Goal: Task Accomplishment & Management: Complete application form

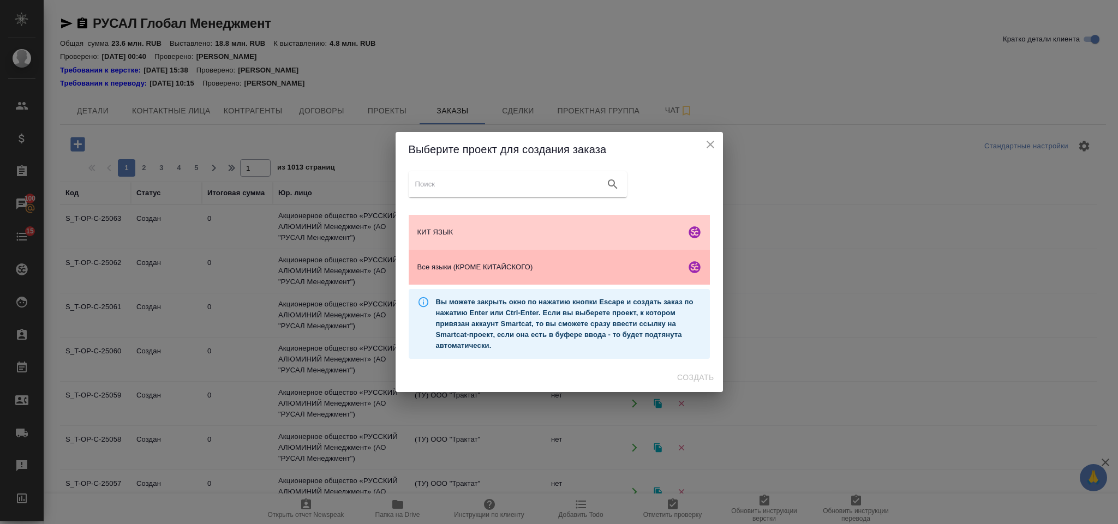
scroll to position [72, 0]
click at [514, 260] on div "Все языки (КРОМЕ КИТАЙСКОГО)" at bounding box center [559, 267] width 301 height 35
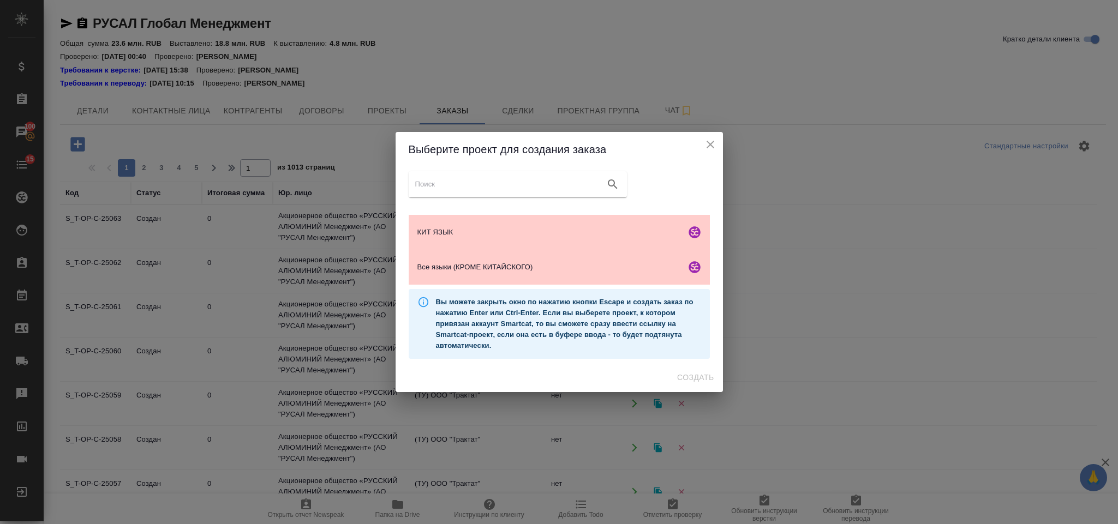
click at [681, 374] on div "Выберите проект для создания заказа КИТ ЯЗЫК Все языки (КРОМЕ КИТАЙСКОГО) Вы мо…" at bounding box center [559, 262] width 327 height 260
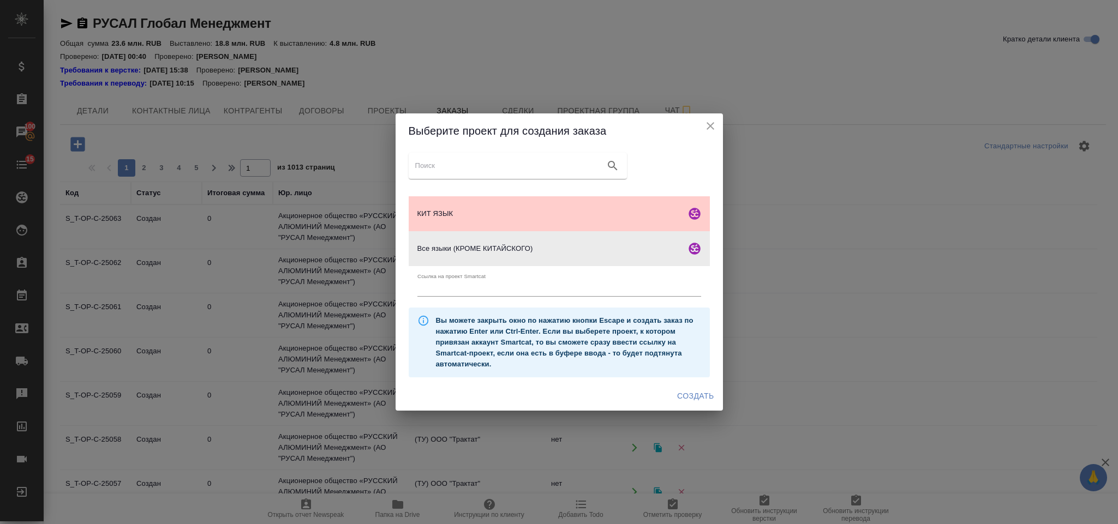
click at [689, 397] on span "Создать" at bounding box center [695, 397] width 37 height 14
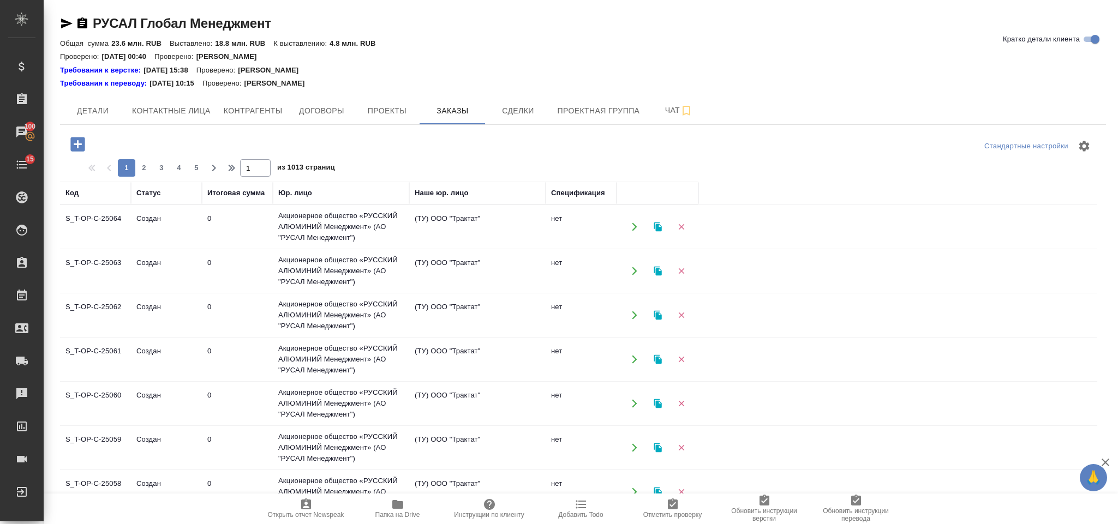
click at [80, 138] on icon "button" at bounding box center [77, 144] width 14 height 14
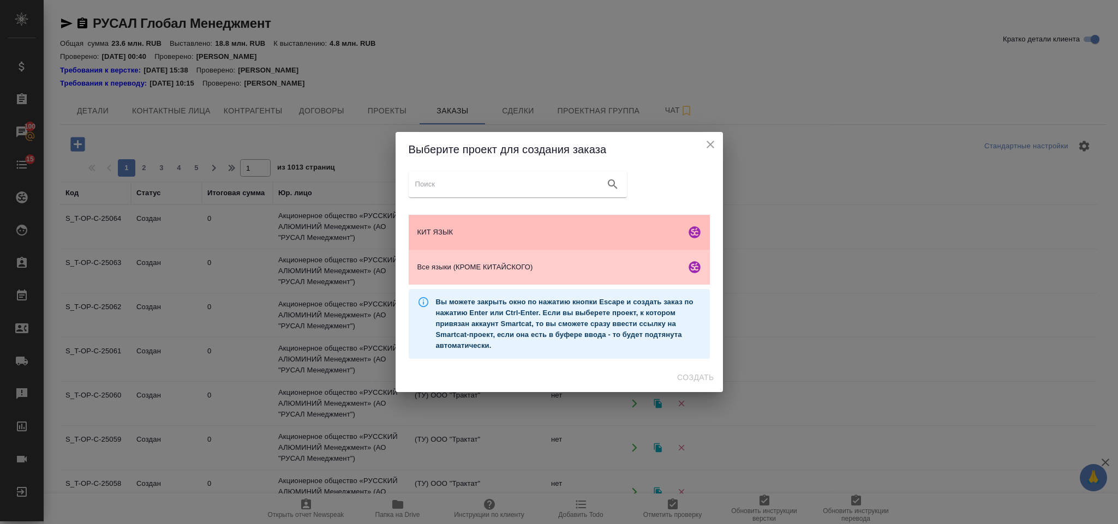
click at [516, 239] on div "КИТ ЯЗЫК" at bounding box center [559, 232] width 301 height 35
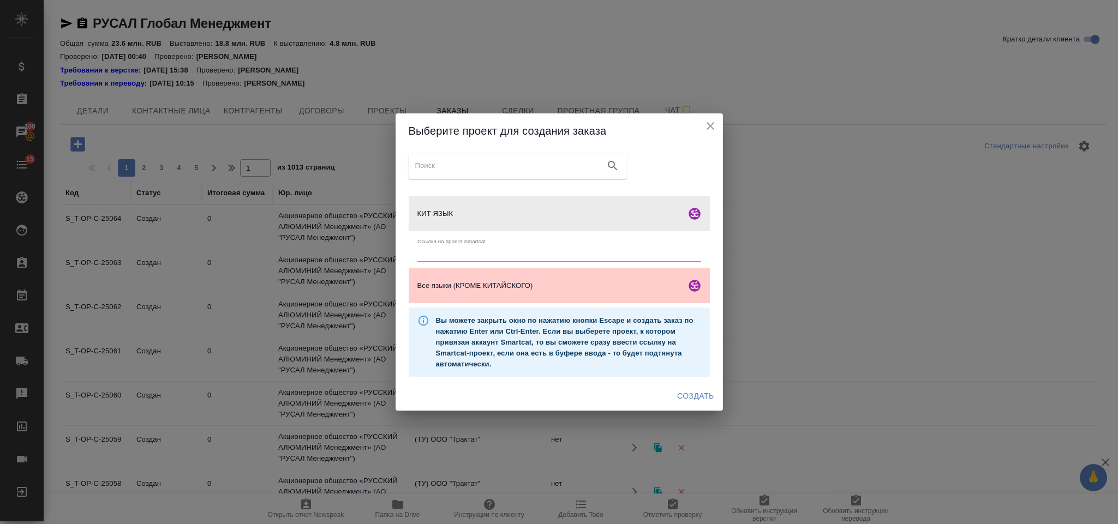
click at [704, 391] on span "Создать" at bounding box center [695, 397] width 37 height 14
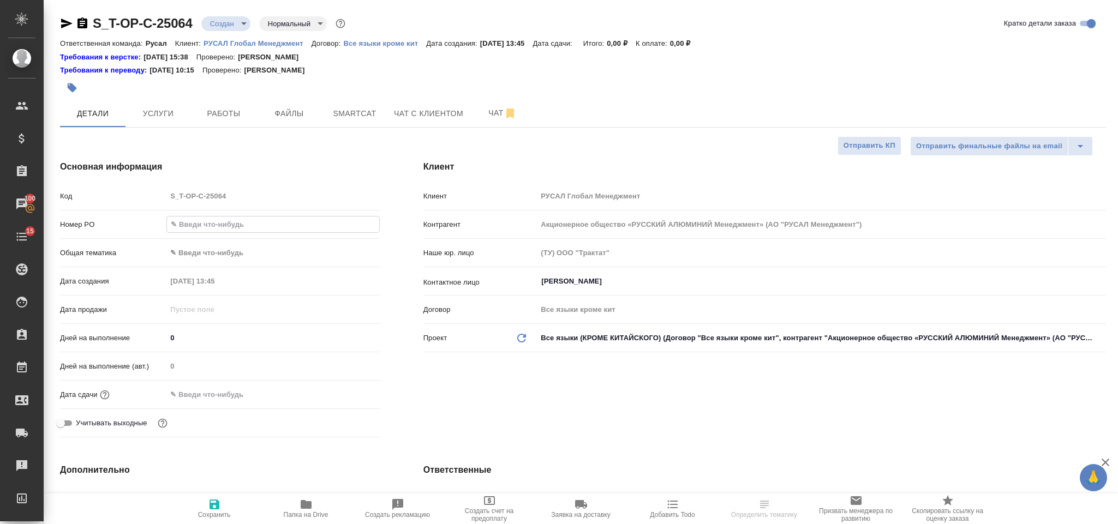
select select "RU"
type input "Т-ОП-С-46684"
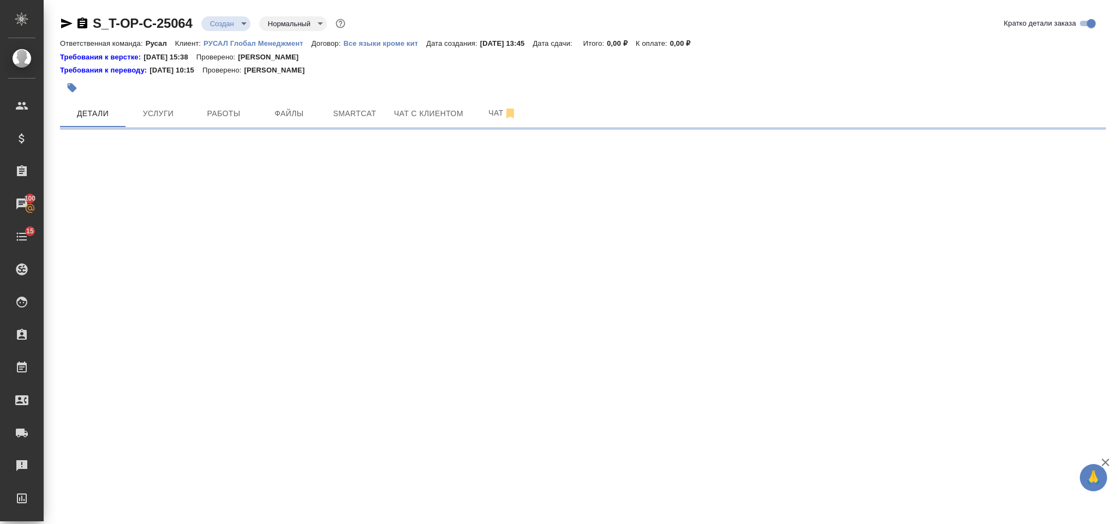
select select "RU"
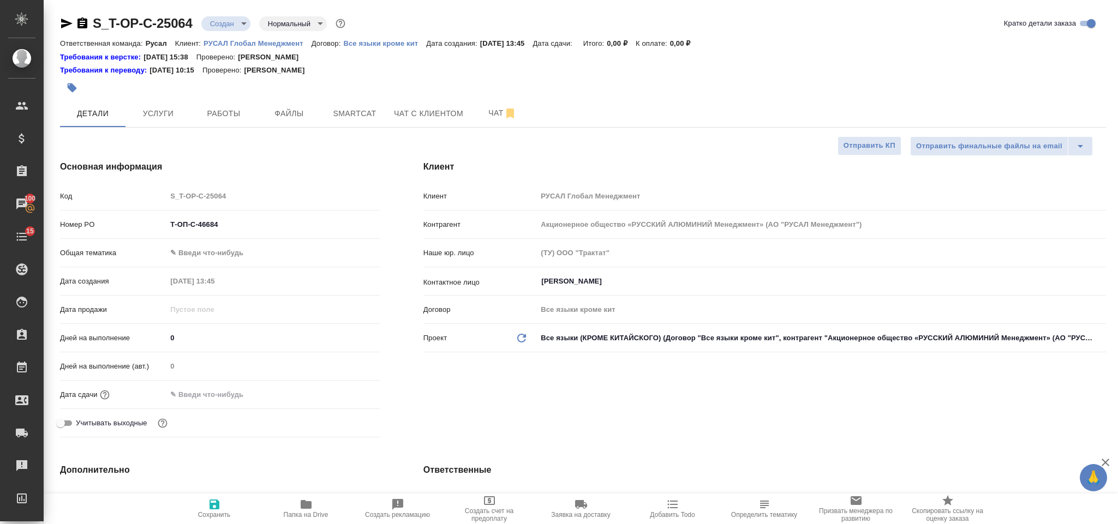
type textarea "x"
click at [228, 248] on body "🙏 .cls-1 fill:#fff; AWATERA Gorlenko Yuliua Клиенты Спецификации Заказы 100 Чат…" at bounding box center [559, 262] width 1118 height 524
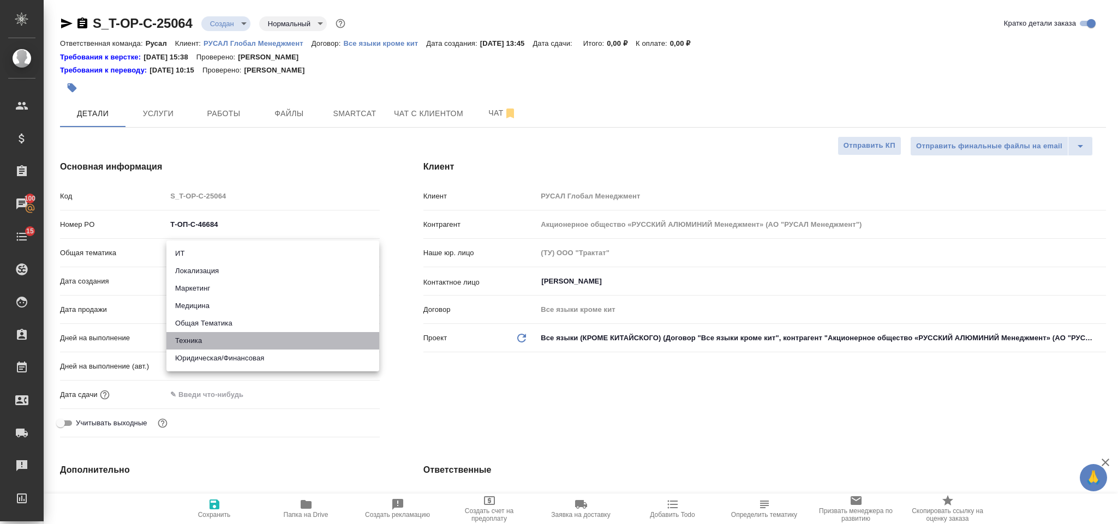
click at [232, 340] on li "Техника" at bounding box center [272, 340] width 213 height 17
type input "tech"
type textarea "x"
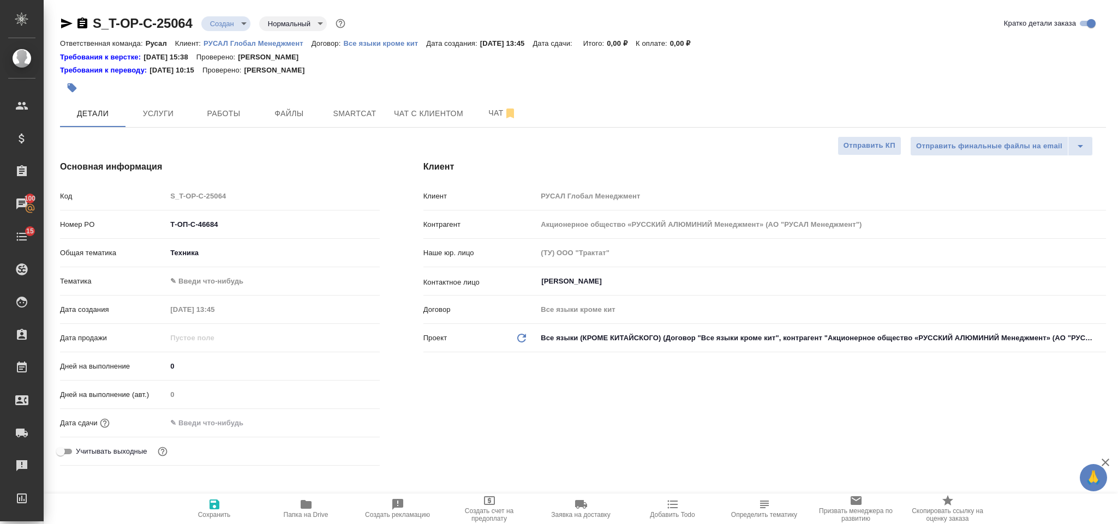
click at [232, 285] on body "🙏 .cls-1 fill:#fff; AWATERA Gorlenko Yuliua Клиенты Спецификации Заказы 100 Чат…" at bounding box center [559, 262] width 1118 height 524
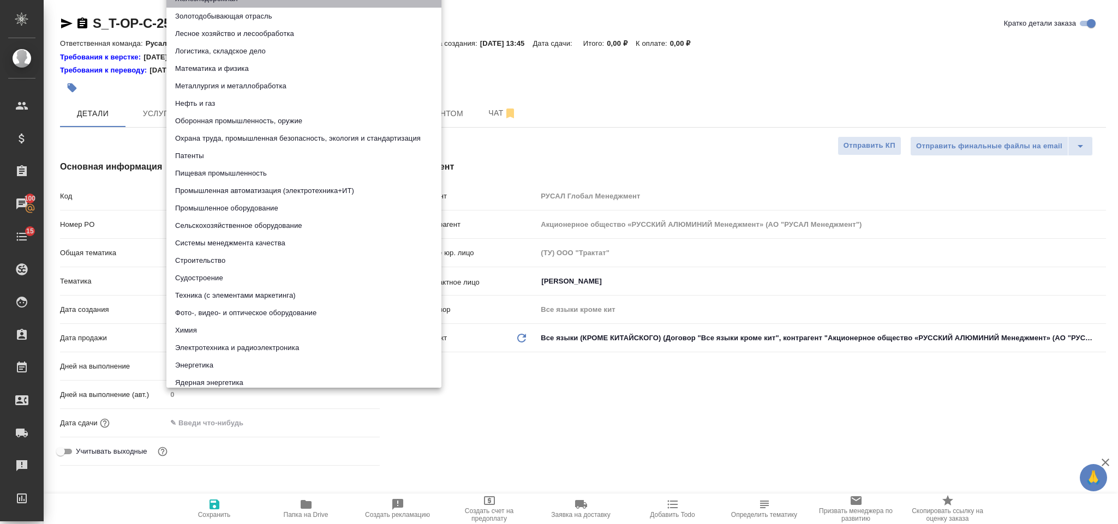
type textarea "x"
type input "5f647205b73bc97568ca66b2"
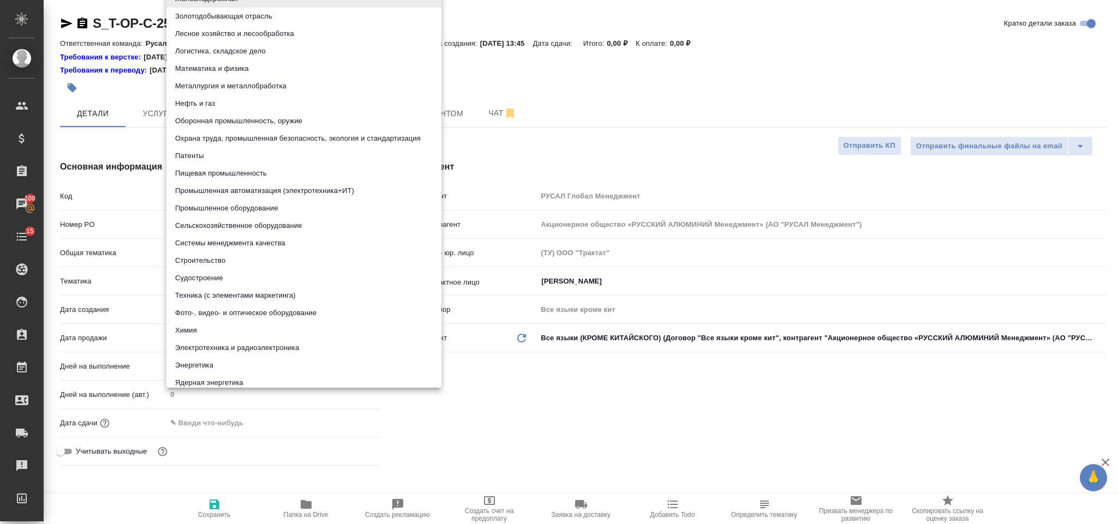
click at [267, 286] on body "🙏 .cls-1 fill:#fff; AWATERA Gorlenko Yuliua Клиенты Спецификации Заказы 100 Чат…" at bounding box center [559, 262] width 1118 height 524
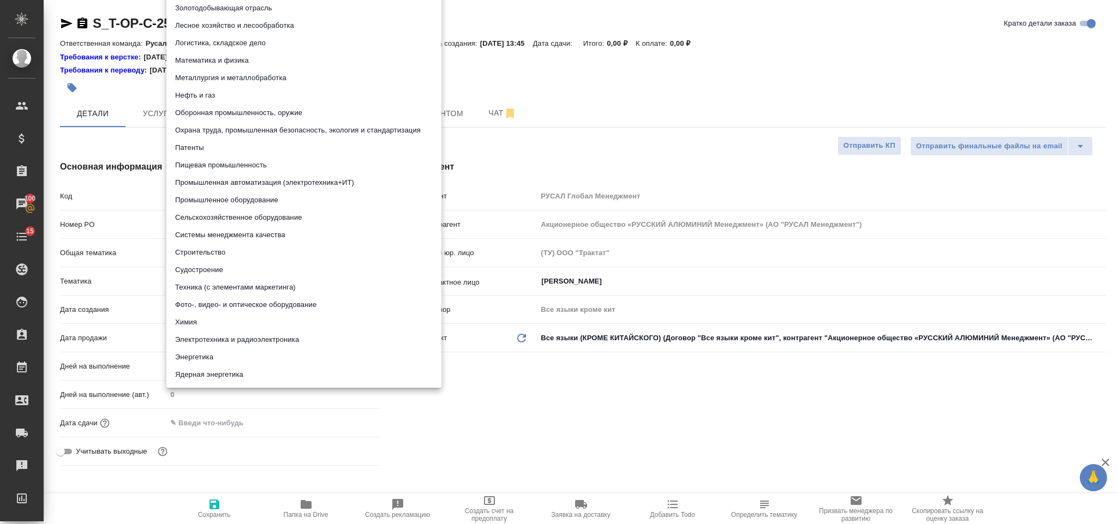
click at [560, 85] on div at bounding box center [559, 262] width 1118 height 524
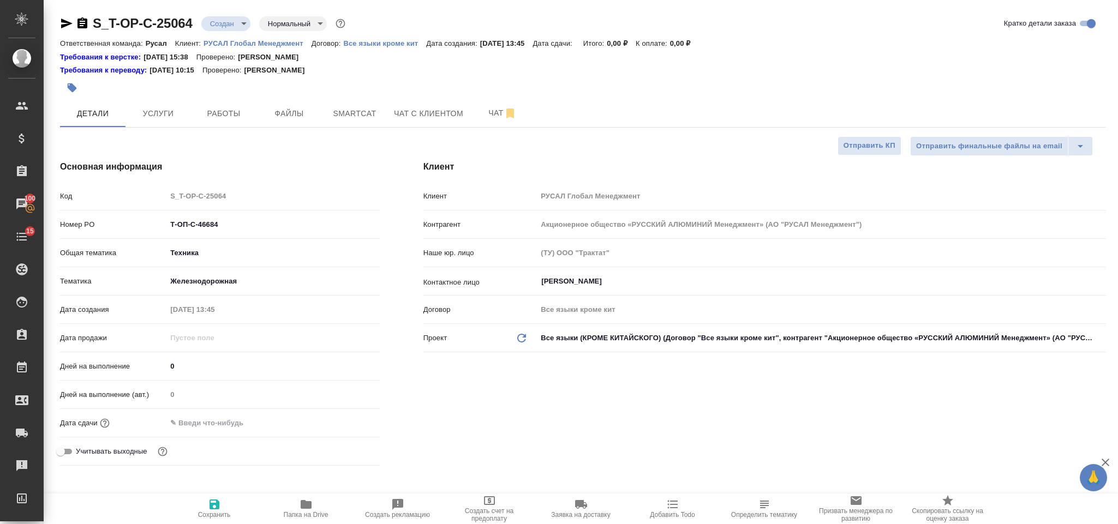
click at [221, 279] on body "🙏 .cls-1 fill:#fff; AWATERA Gorlenko Yuliua Клиенты Спецификации Заказы 100 Чат…" at bounding box center [559, 262] width 1118 height 524
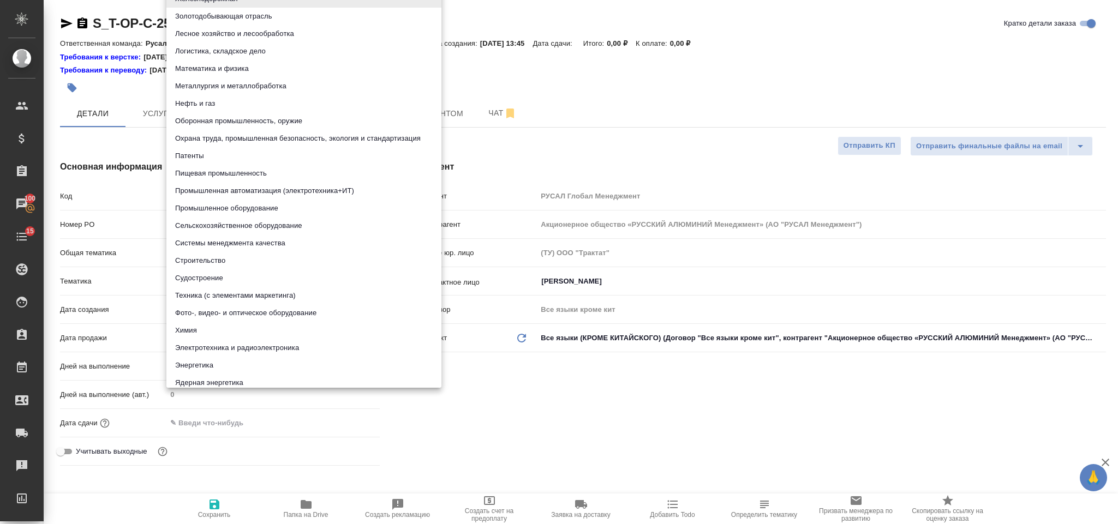
click at [348, 141] on li "Охрана труда, промышленная безопасность, экология и стандартизация" at bounding box center [303, 138] width 275 height 17
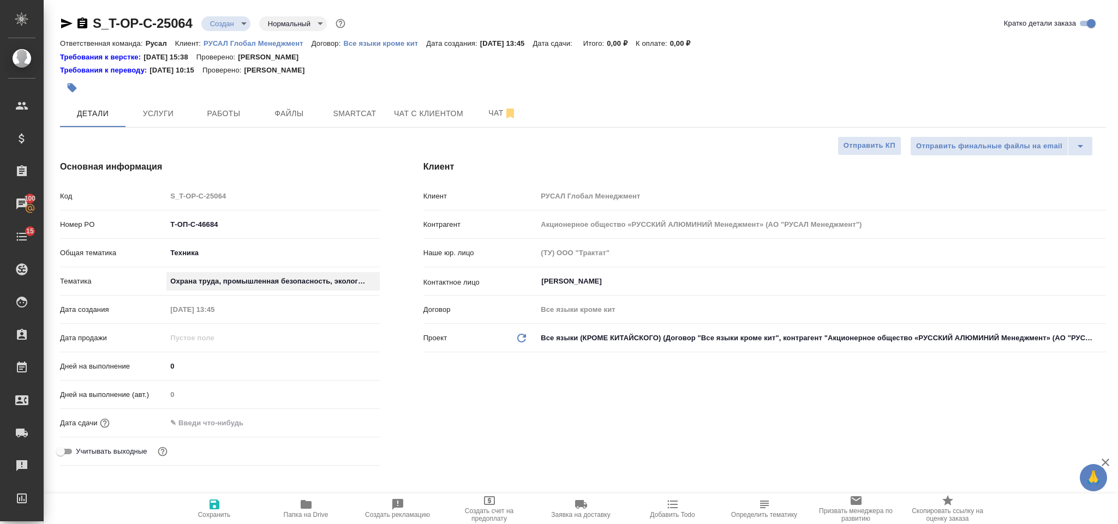
type textarea "x"
type input "5f647205b73bc97568ca66b9"
click at [215, 426] on input "text" at bounding box center [214, 423] width 95 height 16
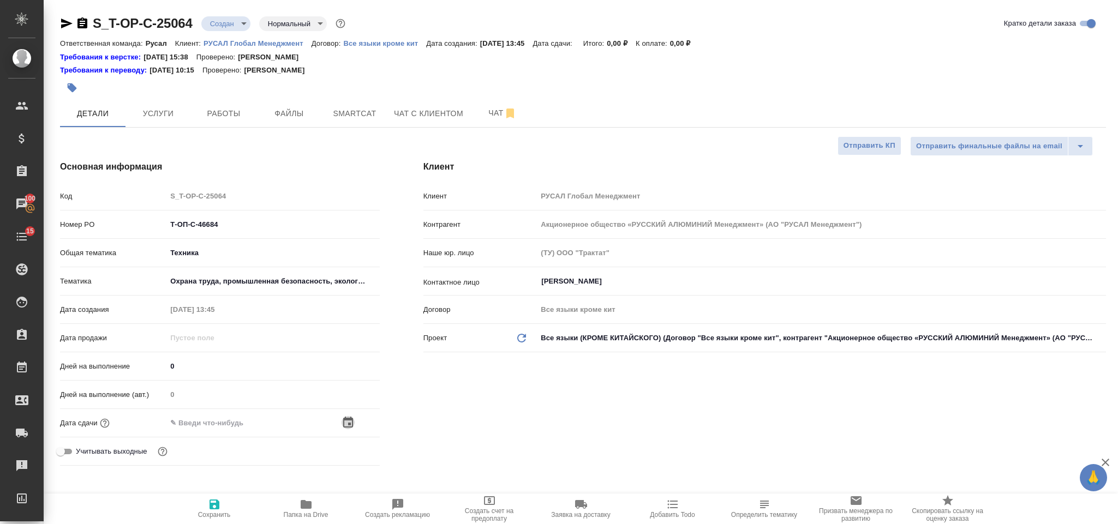
click at [350, 422] on icon "button" at bounding box center [348, 422] width 13 height 13
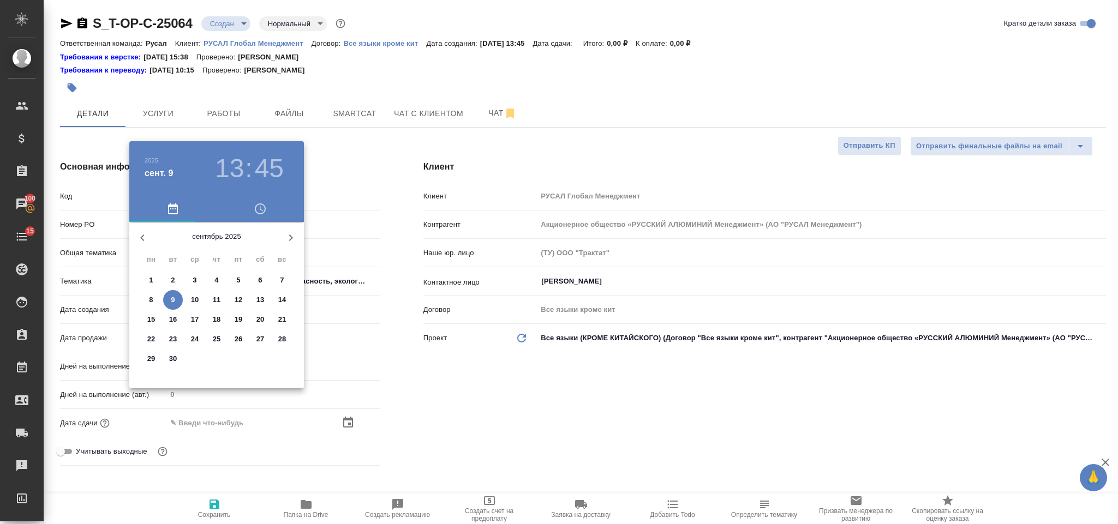
click at [195, 303] on p "10" at bounding box center [195, 300] width 8 height 11
type input "10.09.2025 13:45"
type textarea "x"
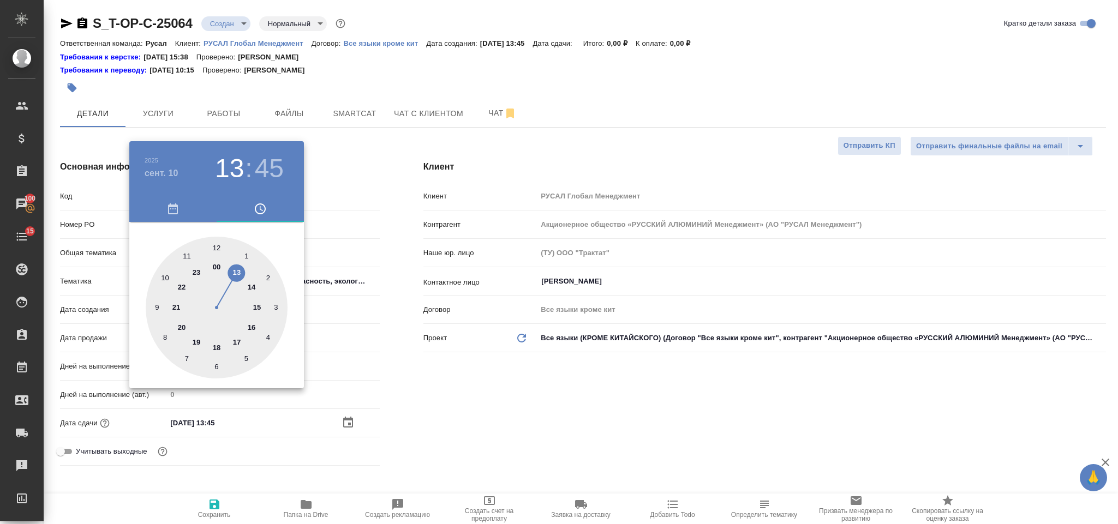
click at [254, 304] on div at bounding box center [217, 308] width 142 height 142
type input "10.09.2025 15:45"
type textarea "x"
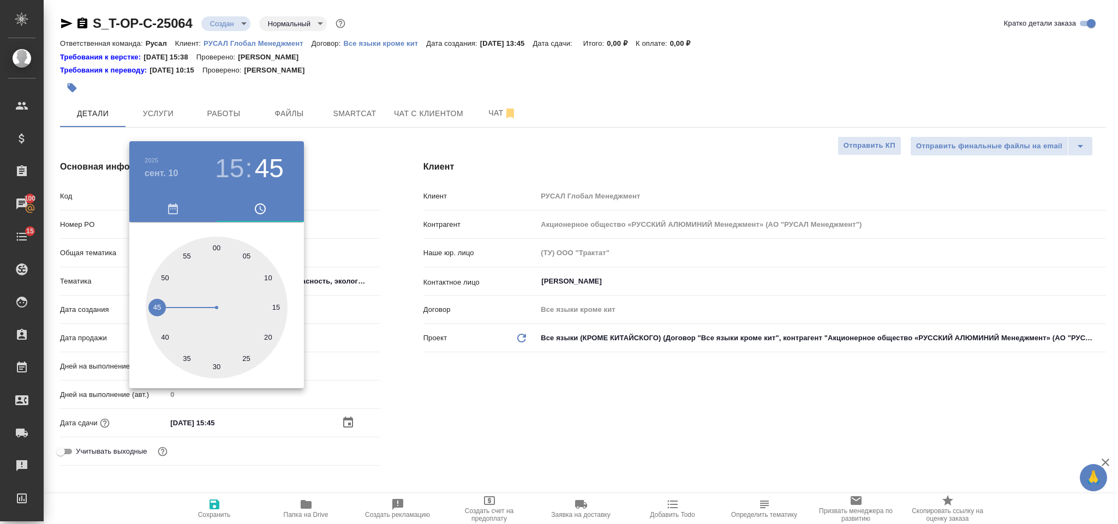
click at [229, 175] on h3 "15" at bounding box center [229, 168] width 29 height 31
click at [252, 285] on div at bounding box center [217, 308] width 142 height 142
type input "10.09.2025 14:45"
type textarea "x"
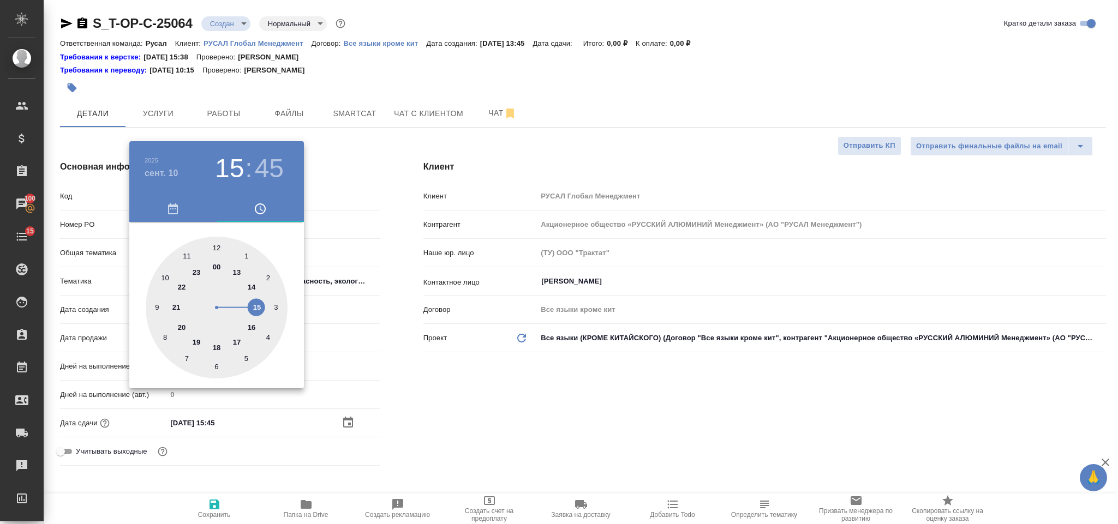
type textarea "x"
click at [213, 367] on div at bounding box center [217, 308] width 142 height 142
type input "[DATE] 14:30"
type textarea "x"
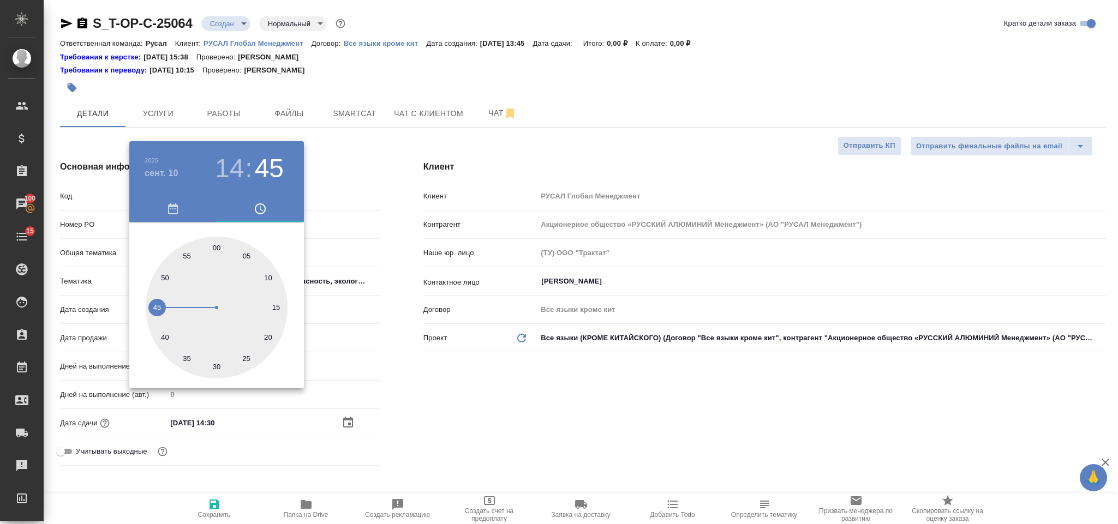
type textarea "x"
click at [421, 403] on div at bounding box center [559, 262] width 1118 height 524
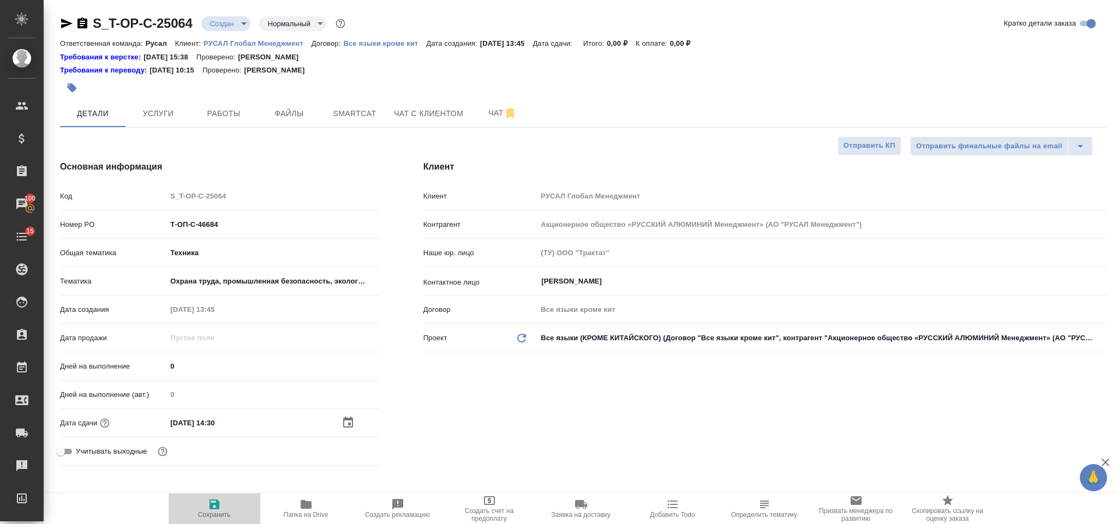
click at [216, 500] on icon "button" at bounding box center [214, 504] width 13 height 13
type textarea "x"
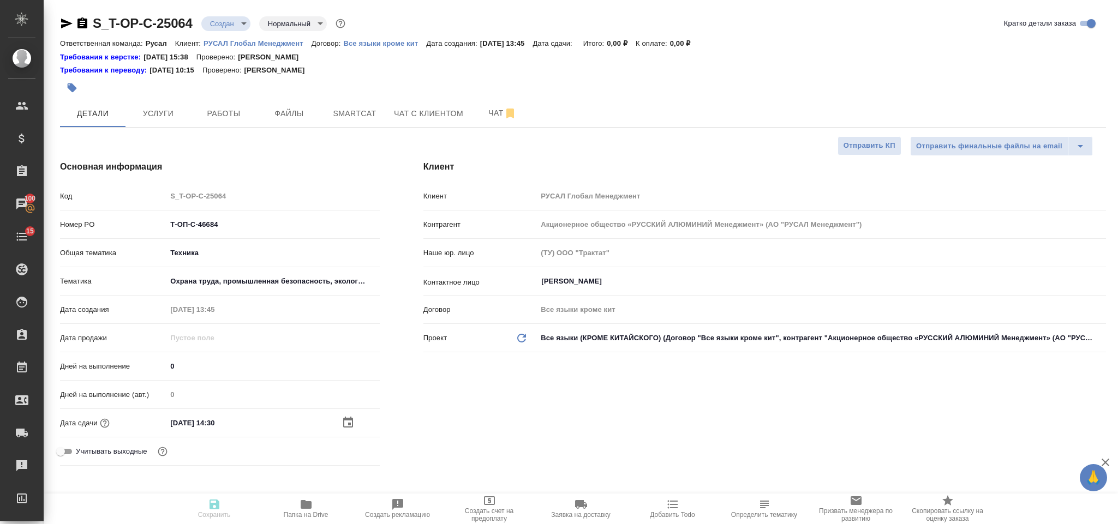
type textarea "x"
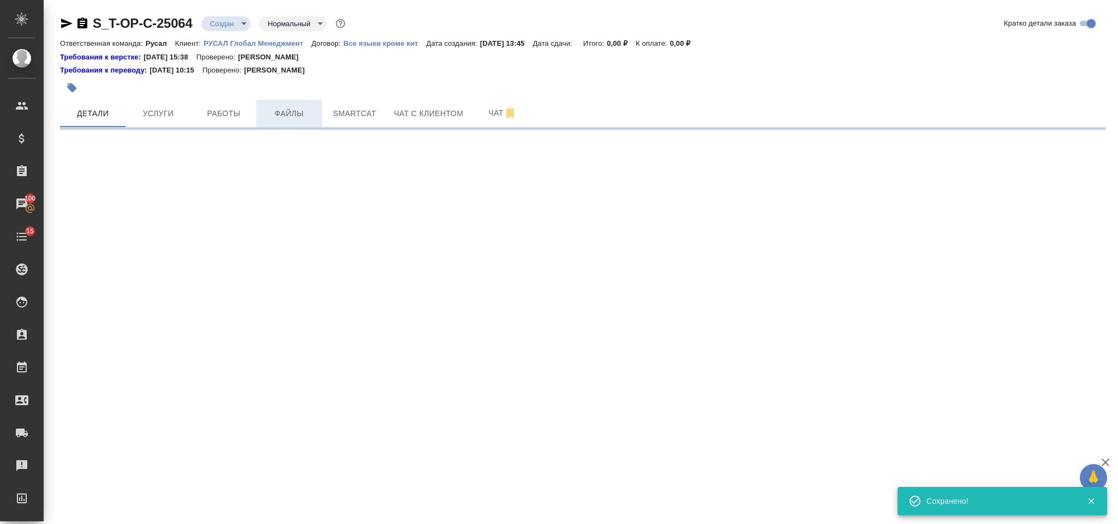
select select "RU"
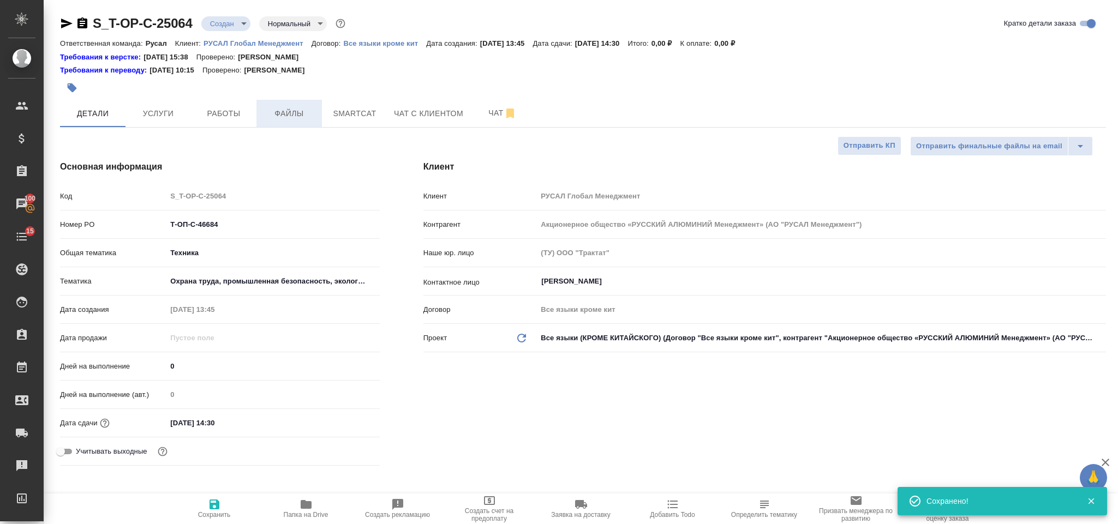
type textarea "x"
click at [300, 113] on span "Файлы" at bounding box center [289, 114] width 52 height 14
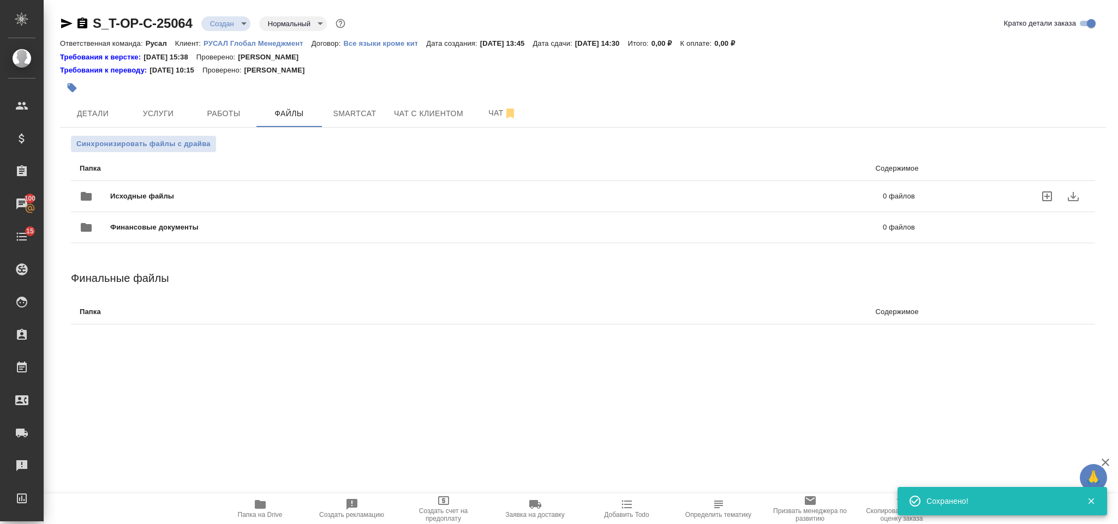
click at [182, 196] on span "Исходные файлы" at bounding box center [319, 196] width 418 height 11
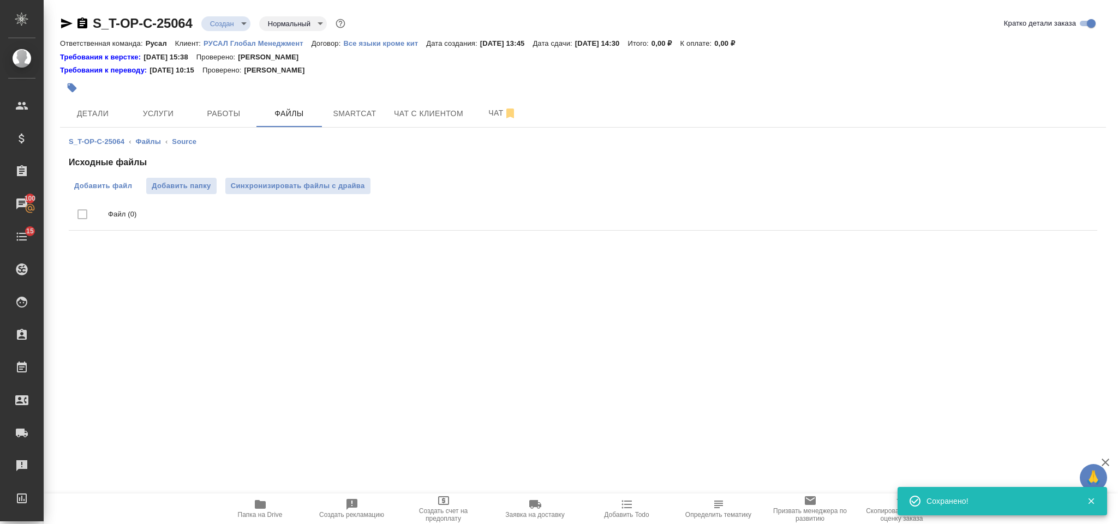
click at [123, 193] on label "Добавить файл" at bounding box center [103, 186] width 69 height 16
click at [0, 0] on input "Добавить файл" at bounding box center [0, 0] width 0 height 0
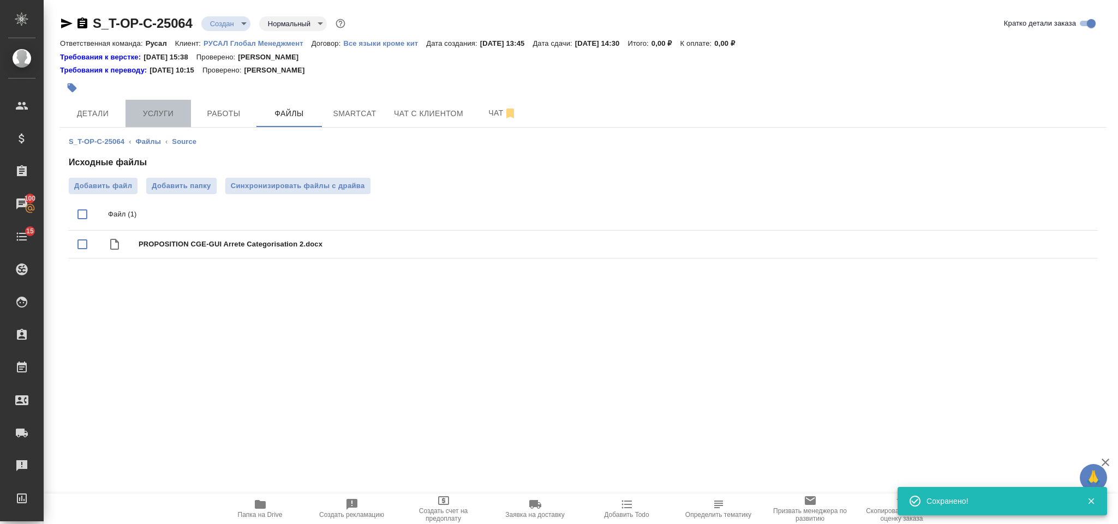
click at [141, 108] on span "Услуги" at bounding box center [158, 114] width 52 height 14
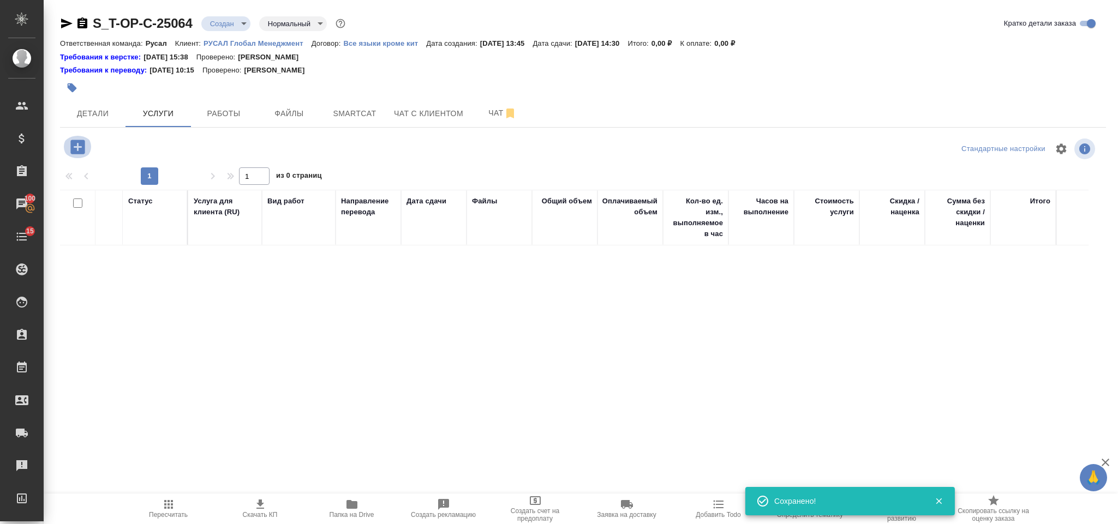
click at [75, 151] on icon "button" at bounding box center [77, 147] width 14 height 14
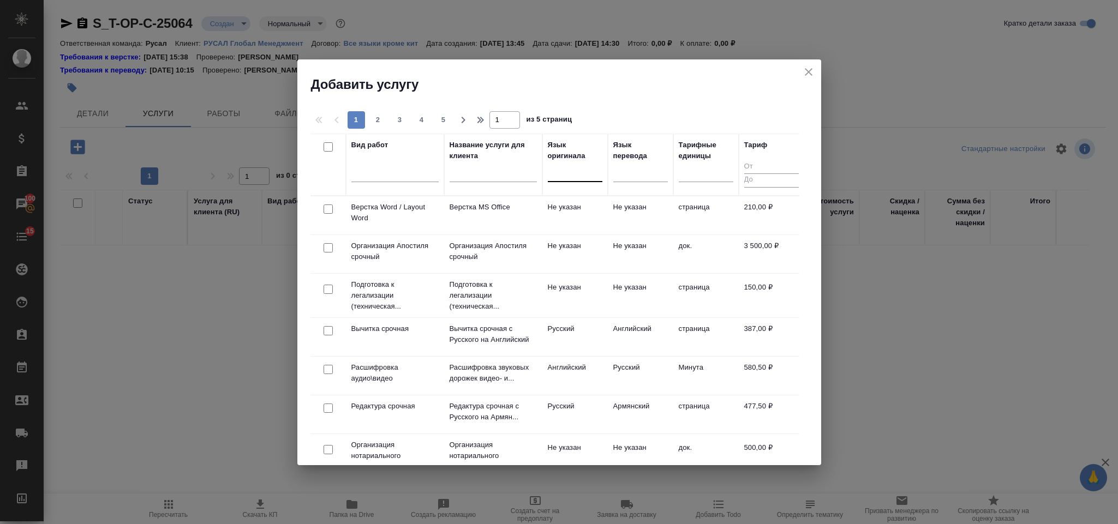
click at [591, 171] on div at bounding box center [575, 171] width 55 height 16
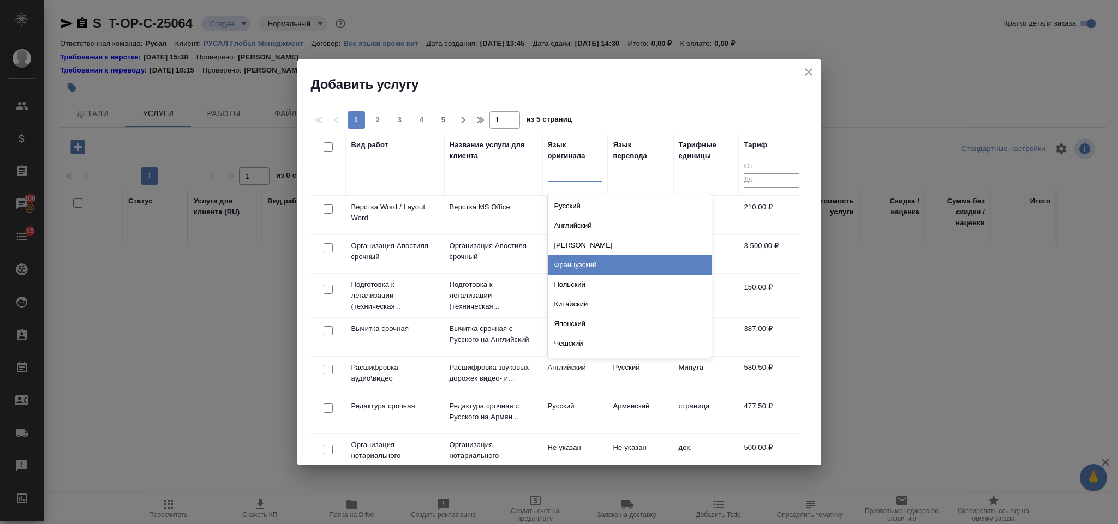
click at [591, 267] on div "Французский" at bounding box center [630, 265] width 164 height 20
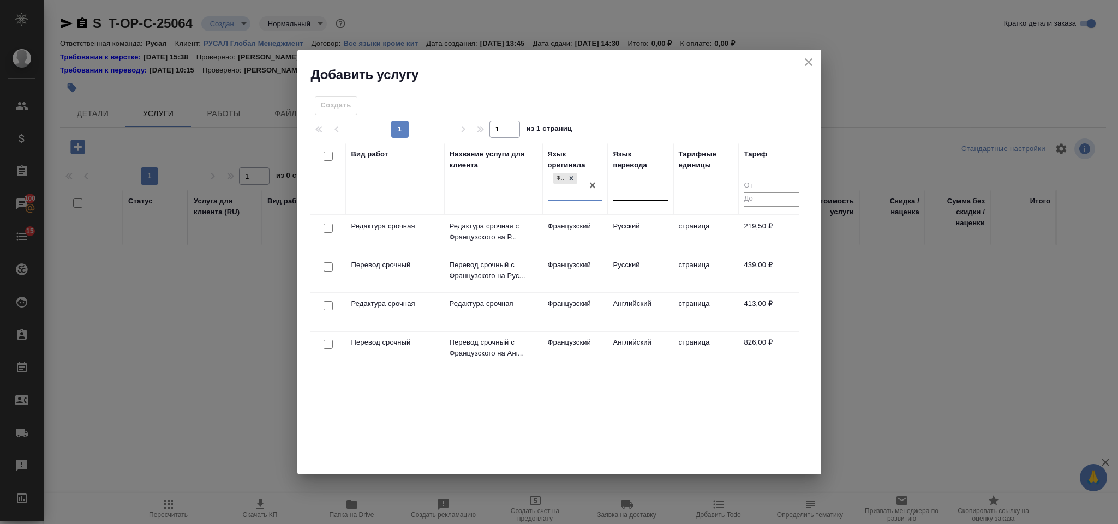
click at [632, 190] on div at bounding box center [640, 190] width 55 height 16
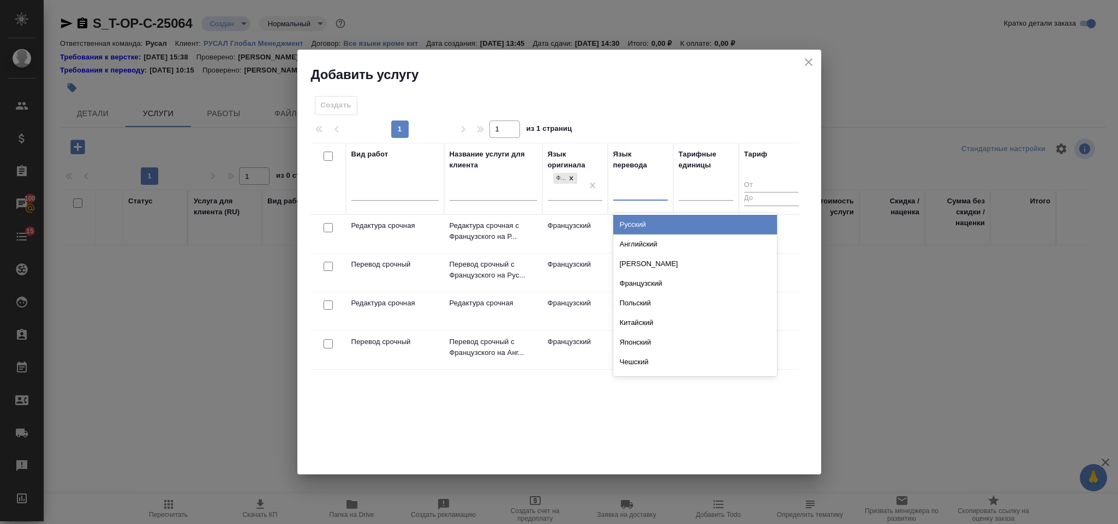
click at [643, 227] on div "Русский" at bounding box center [695, 225] width 164 height 20
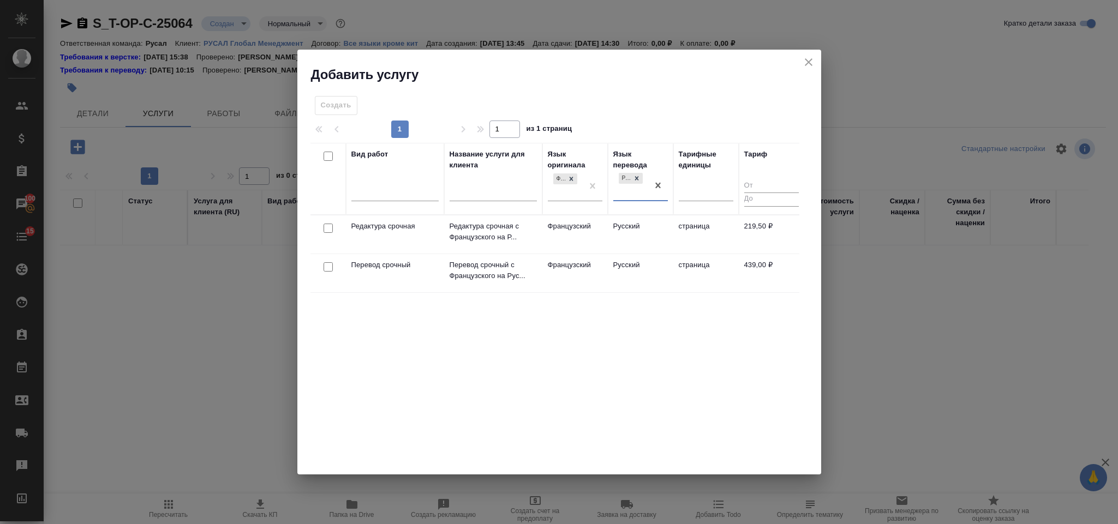
click at [330, 266] on input "checkbox" at bounding box center [328, 266] width 9 height 9
checkbox input "true"
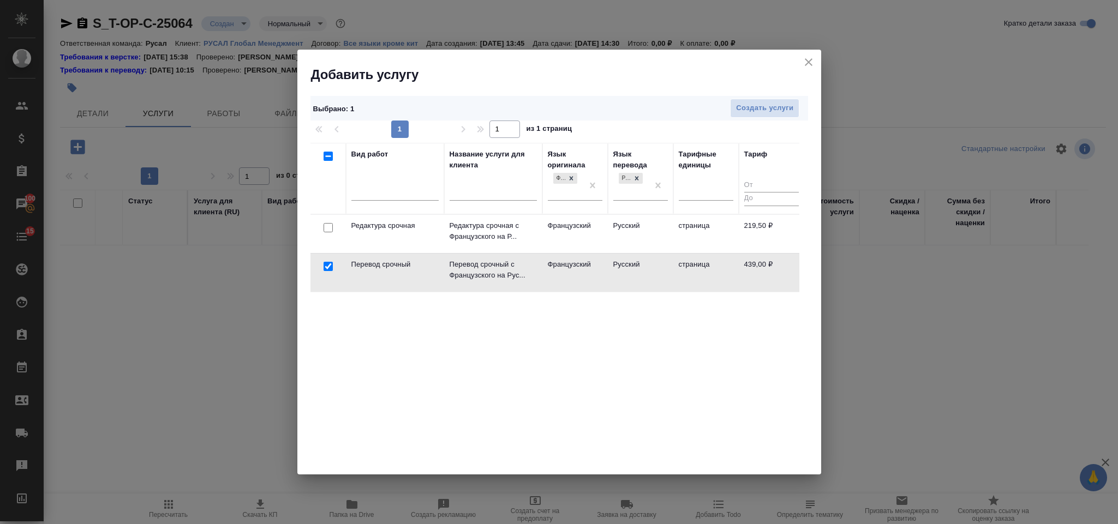
click at [324, 229] on input "checkbox" at bounding box center [328, 227] width 9 height 9
checkbox input "true"
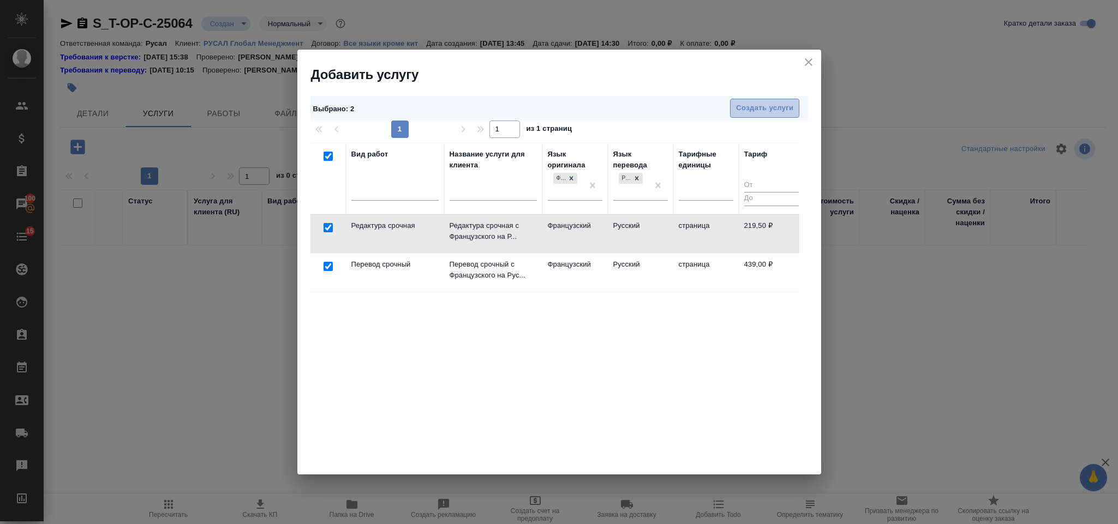
click at [736, 115] on button "Создать услуги" at bounding box center [764, 108] width 69 height 19
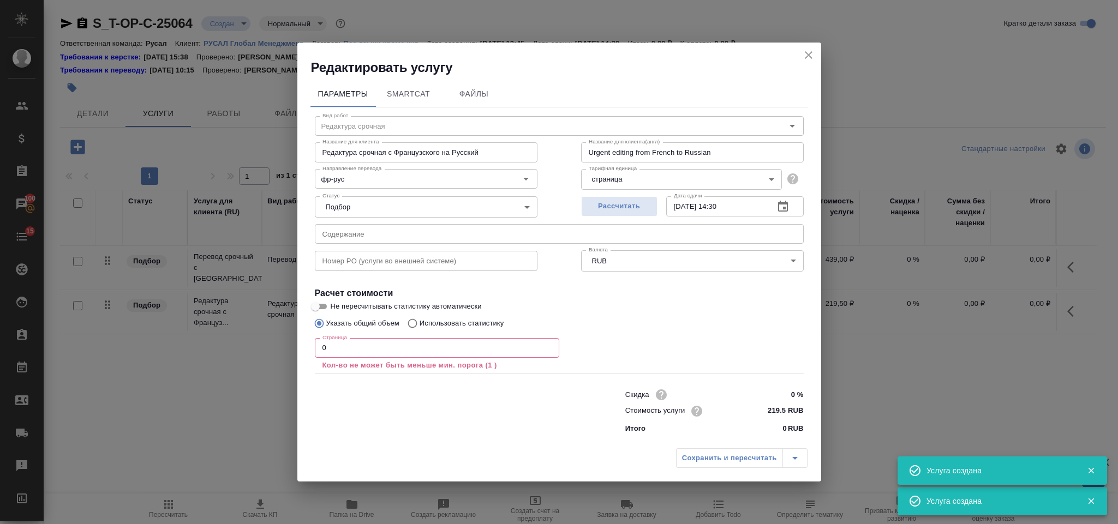
type input "Перевод срочный"
type input "Перевод срочный с Французского на Русский"
type input "Urgent translation from French into Russian"
type input "439 RUB"
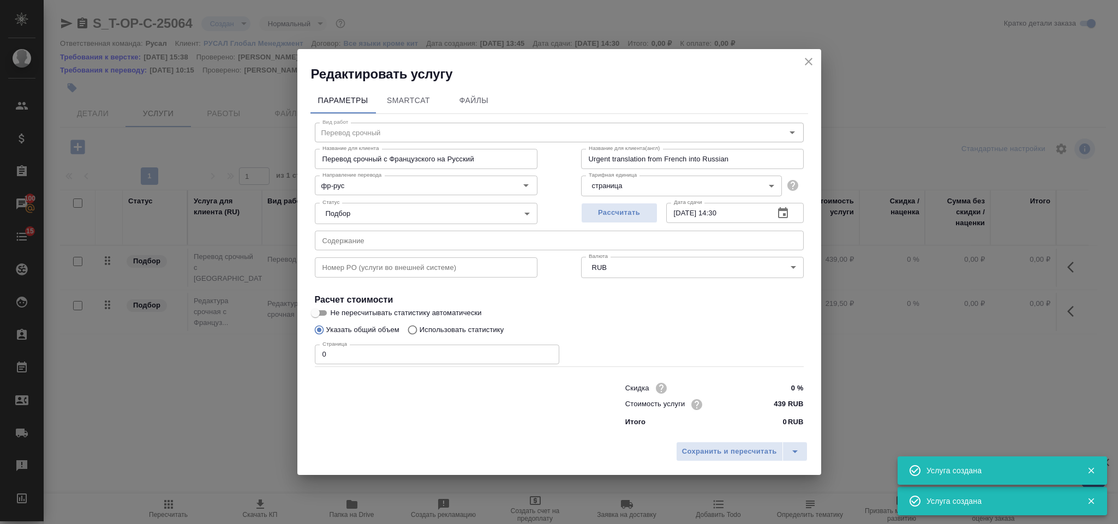
click at [367, 238] on input "text" at bounding box center [559, 241] width 489 height 20
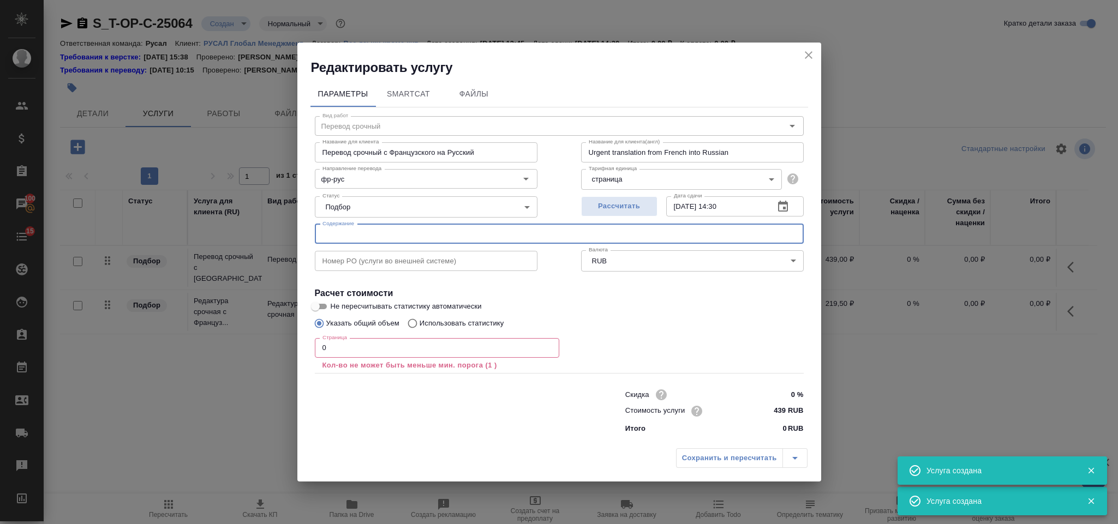
paste input "PROPOSITION CGE-GUI Arrete Categorisation 2"
type input "PROPOSITION CGE-GUI Arrete Categorisation 2"
click at [403, 347] on input "0" at bounding box center [437, 348] width 244 height 20
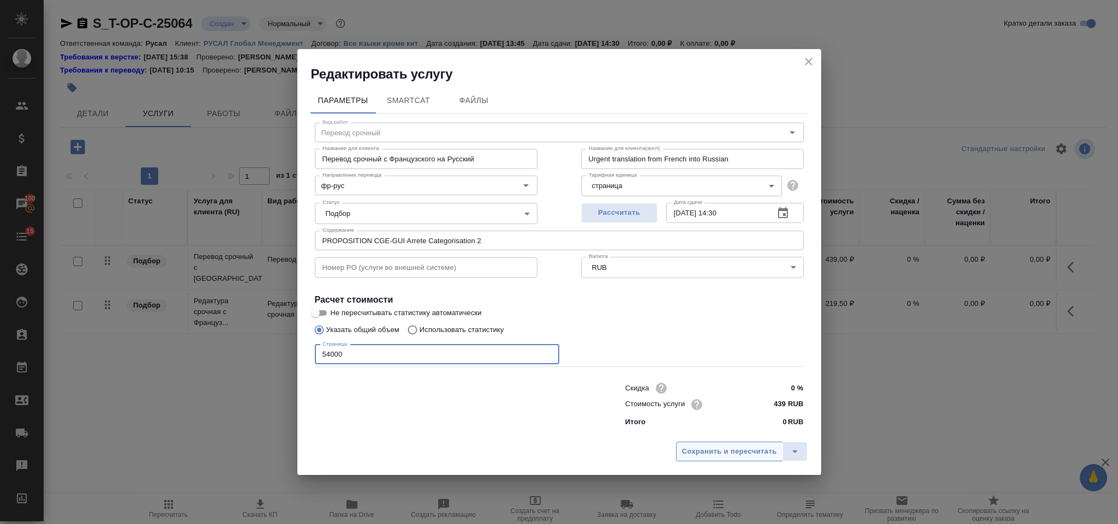
type input "54000"
click at [711, 455] on span "Сохранить и пересчитать" at bounding box center [729, 452] width 95 height 13
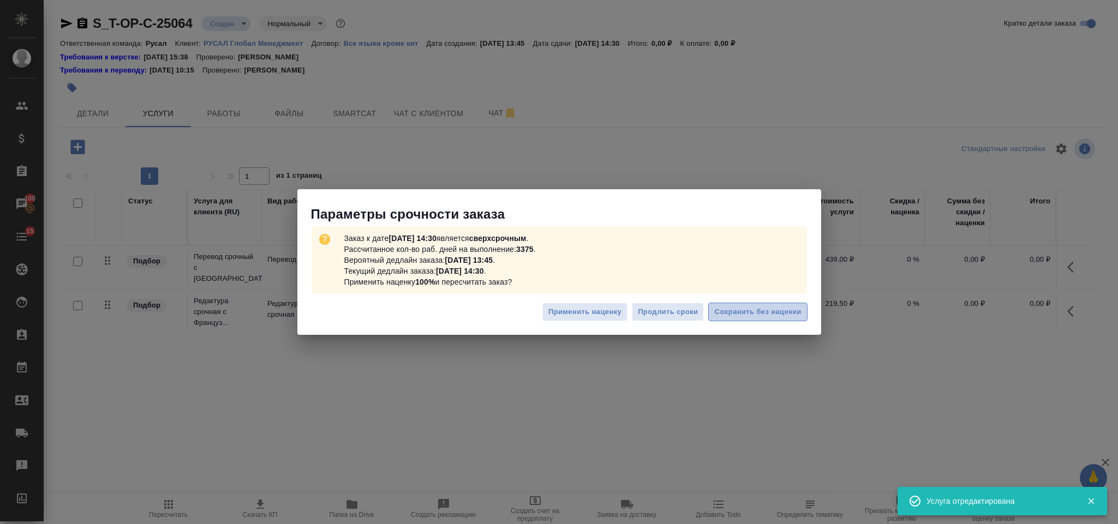
click at [740, 304] on button "Сохранить без наценки" at bounding box center [757, 312] width 99 height 19
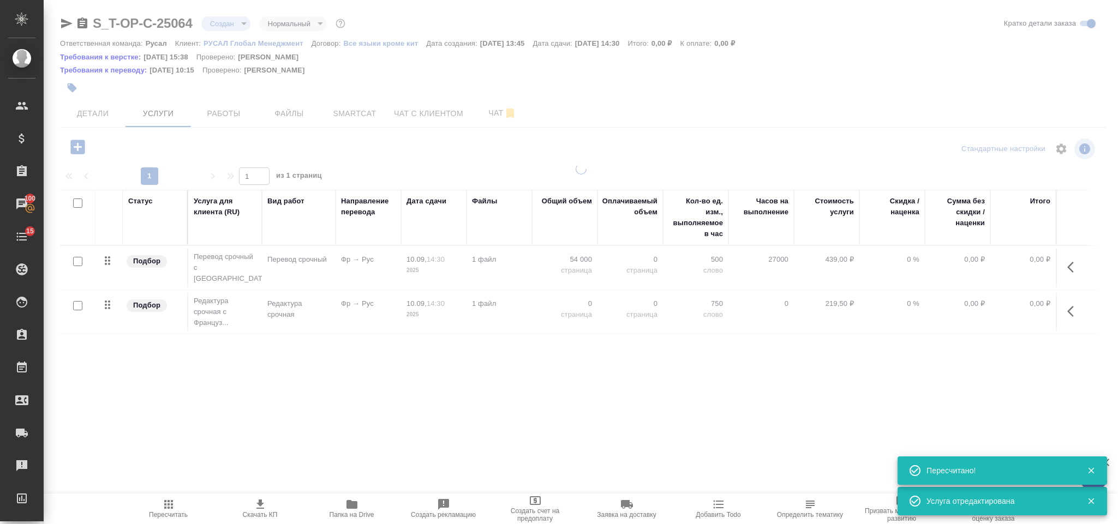
type input "urgent"
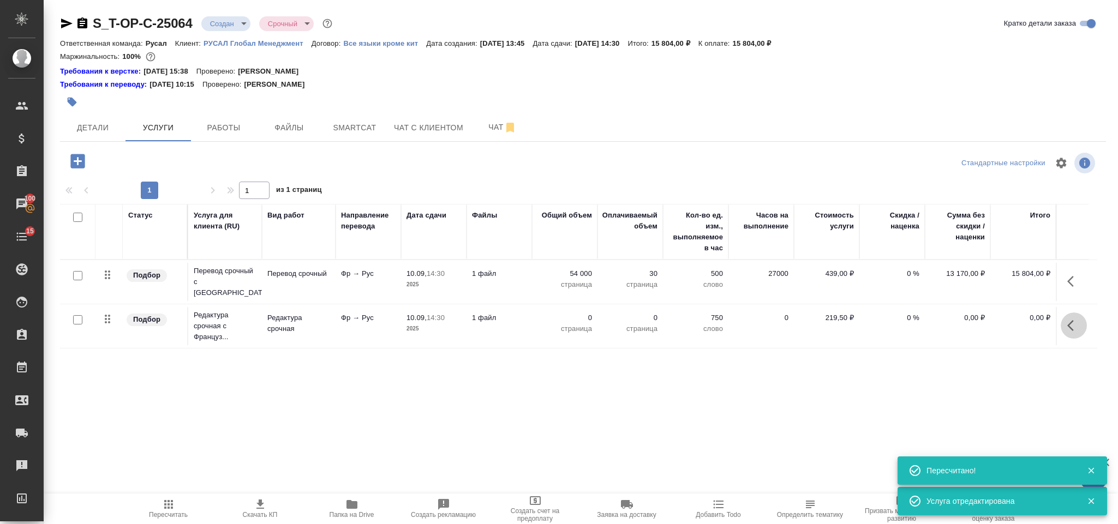
click at [1069, 319] on icon "button" at bounding box center [1073, 325] width 13 height 13
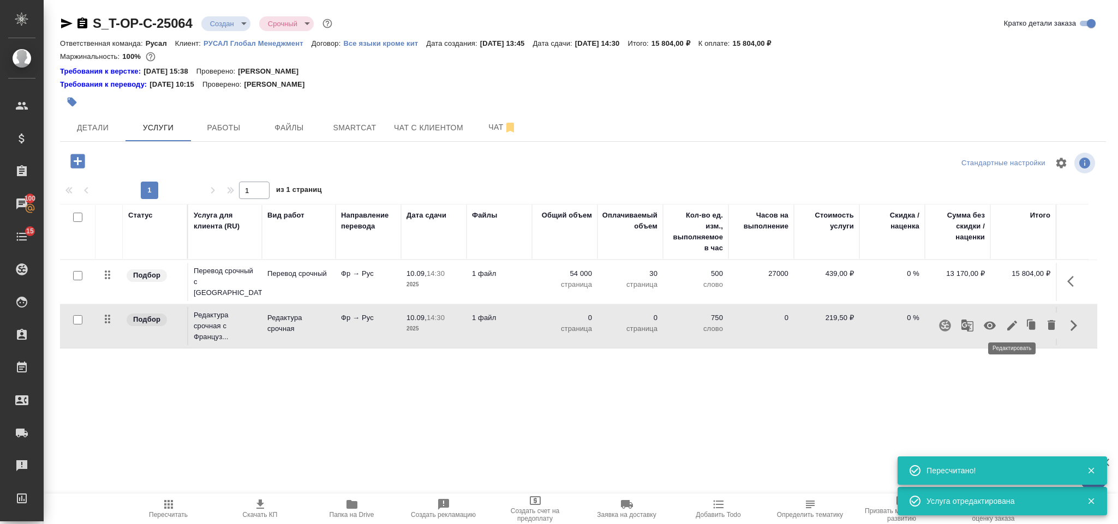
click at [1015, 319] on icon "button" at bounding box center [1011, 325] width 13 height 13
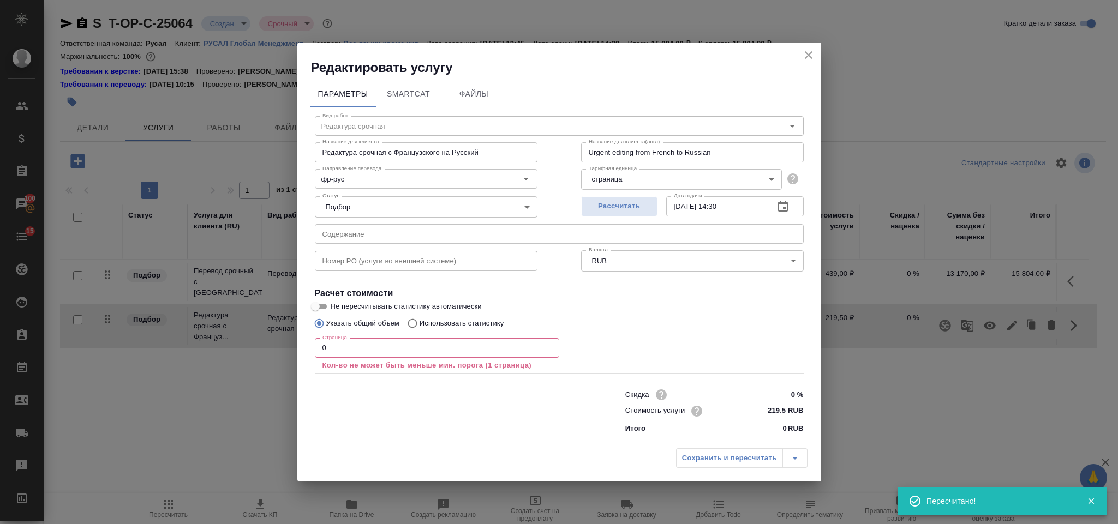
click at [397, 356] on input "0" at bounding box center [437, 348] width 244 height 20
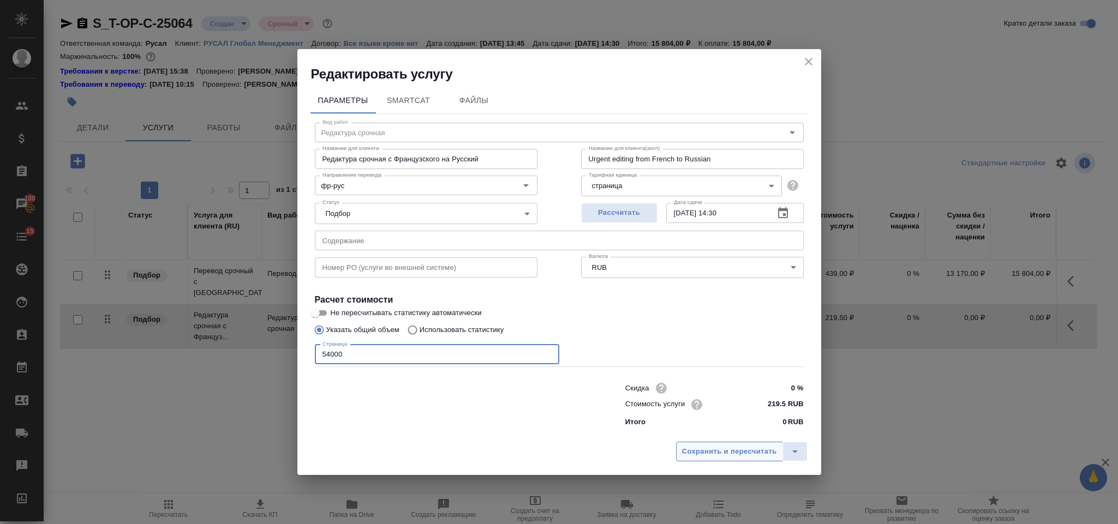
type input "54000"
click at [687, 447] on span "Сохранить и пересчитать" at bounding box center [729, 452] width 95 height 13
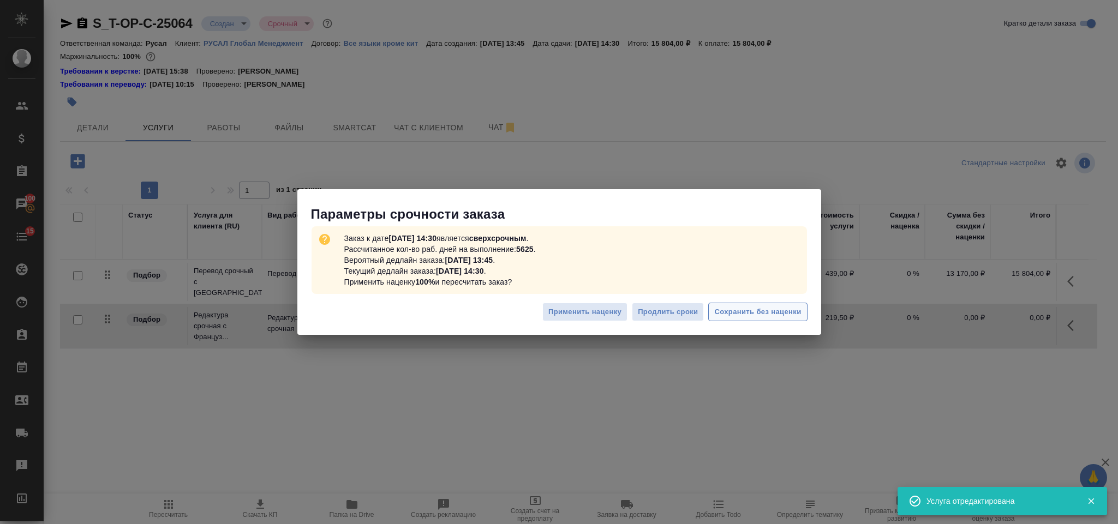
click at [727, 314] on span "Сохранить без наценки" at bounding box center [757, 312] width 87 height 13
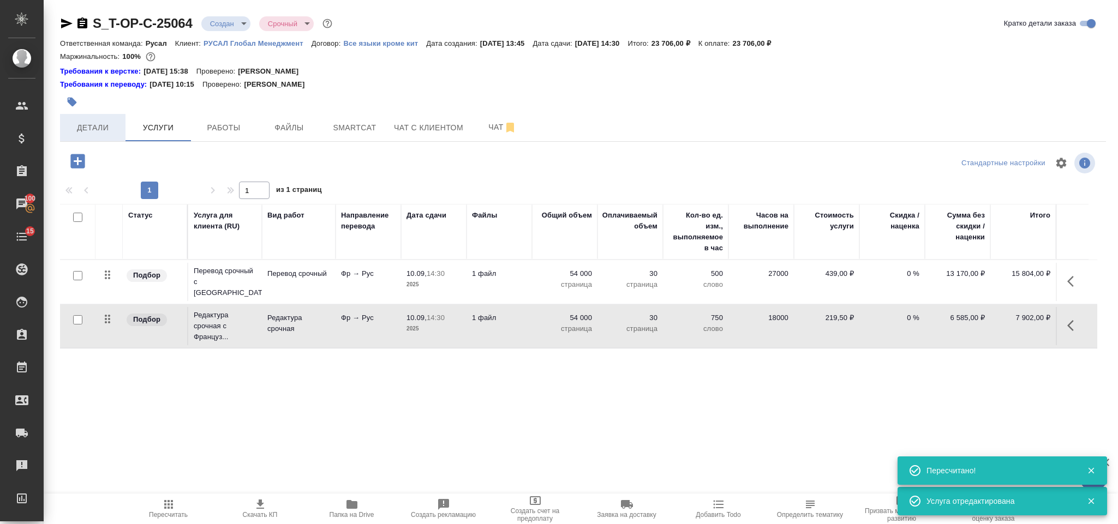
click at [87, 129] on span "Детали" at bounding box center [93, 128] width 52 height 14
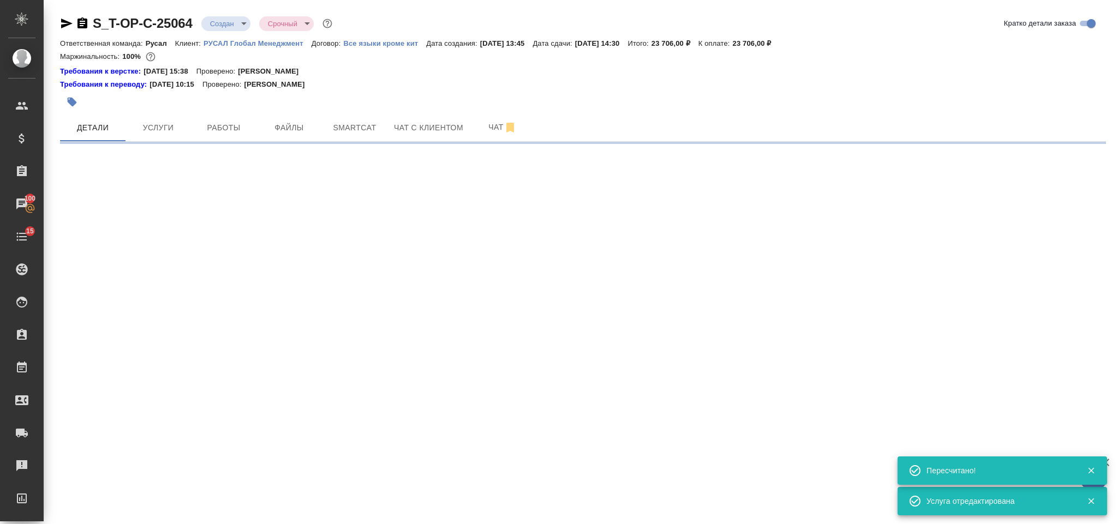
select select "RU"
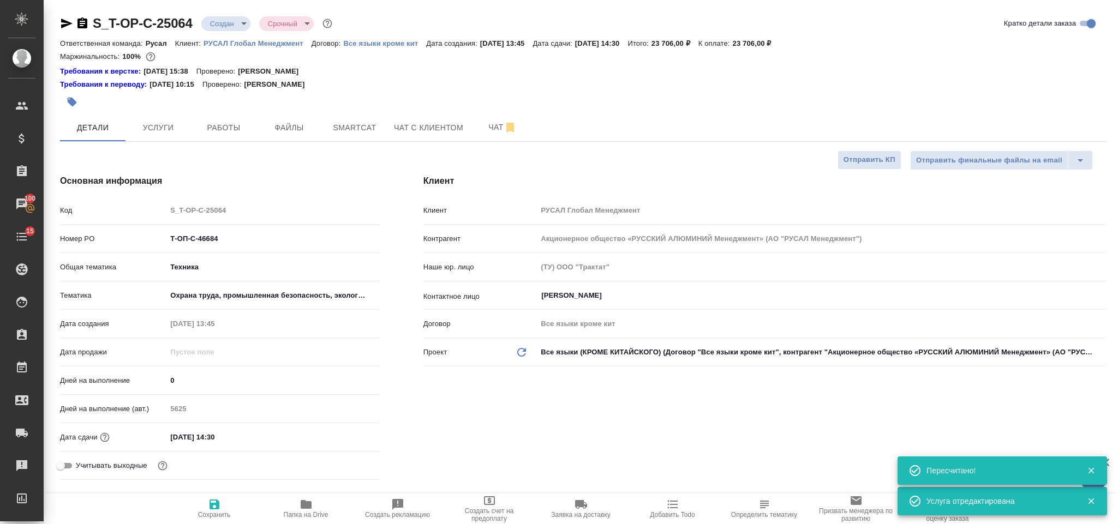
click at [80, 25] on icon "button" at bounding box center [82, 22] width 10 height 11
type textarea "x"
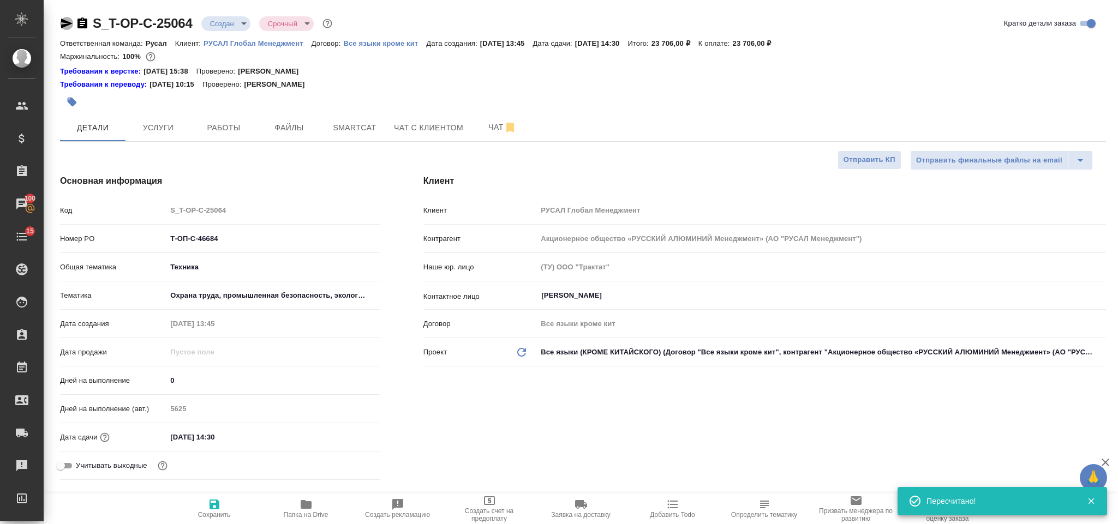
click at [69, 23] on icon "button" at bounding box center [66, 24] width 11 height 10
drag, startPoint x: 220, startPoint y: 249, endPoint x: 172, endPoint y: 249, distance: 48.0
click at [172, 249] on div "Номер PO Т-ОП-С-46684" at bounding box center [220, 243] width 320 height 28
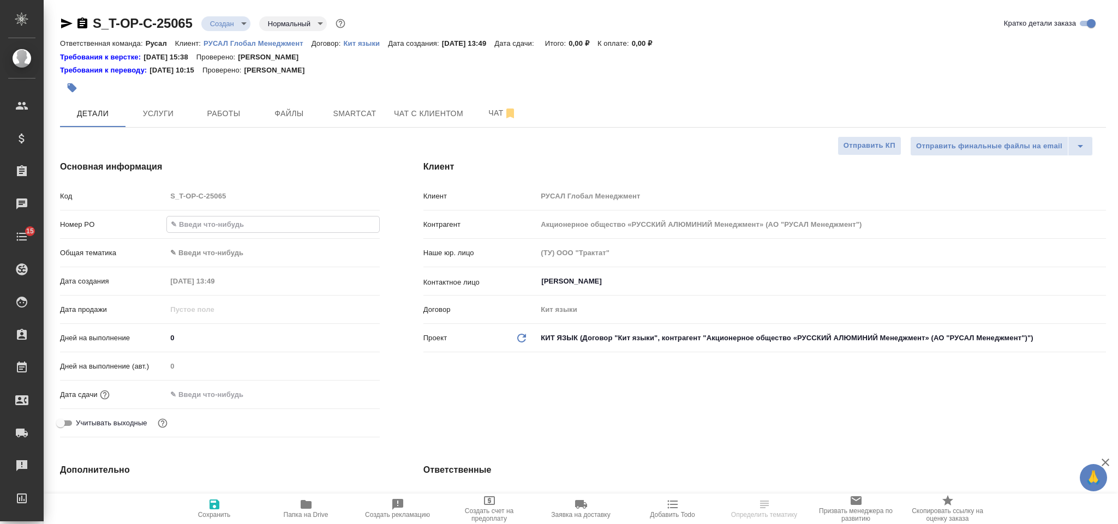
select select "RU"
type input "Т-ОП-С-46685"
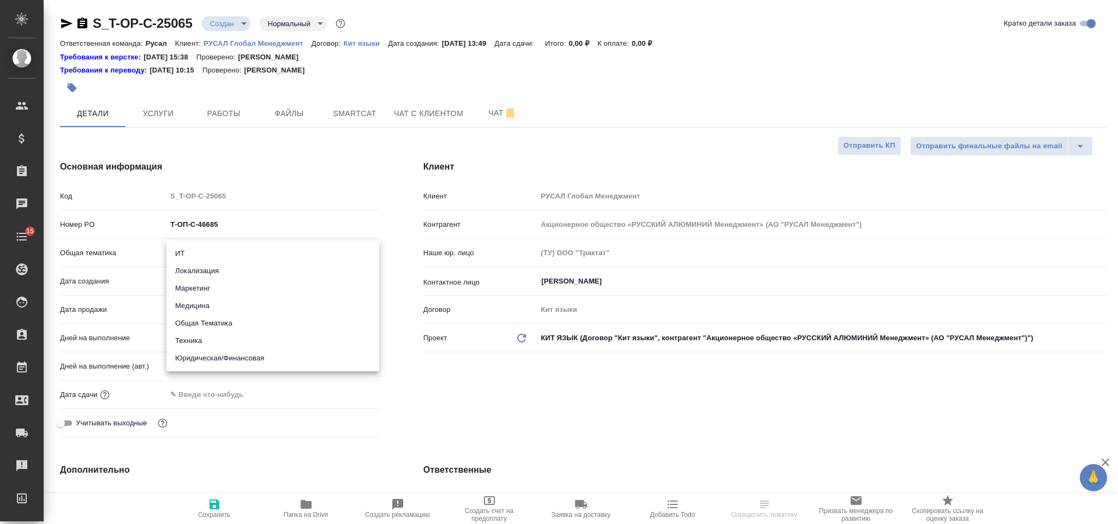
click at [264, 262] on body "🙏 .cls-1 fill:#fff; AWATERA Gorlenko [PERSON_NAME] Спецификации Заказы Чаты 15 …" at bounding box center [559, 262] width 1118 height 524
click at [262, 354] on li "Юридическая/Финансовая" at bounding box center [272, 358] width 213 height 17
type input "yr-fn"
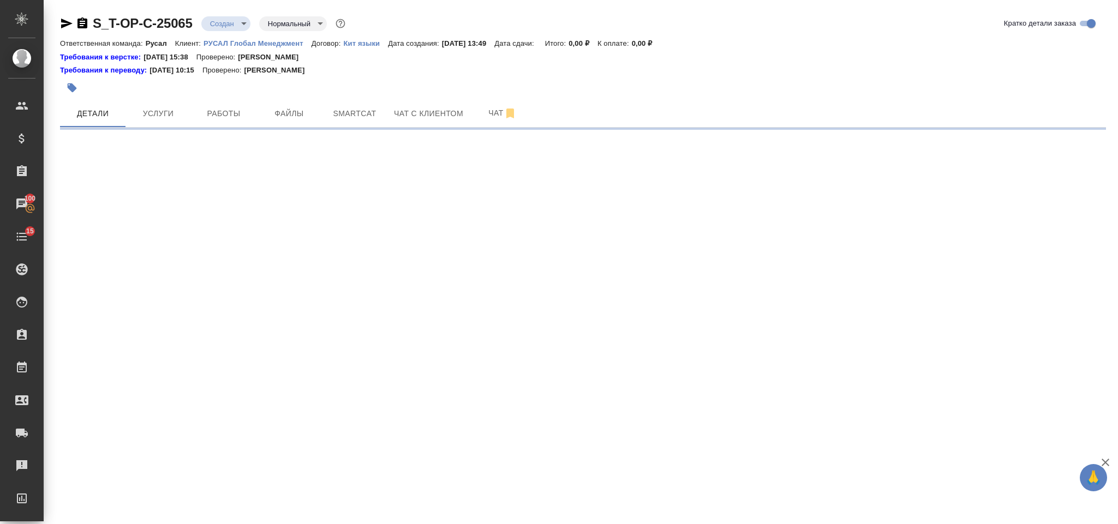
select select "RU"
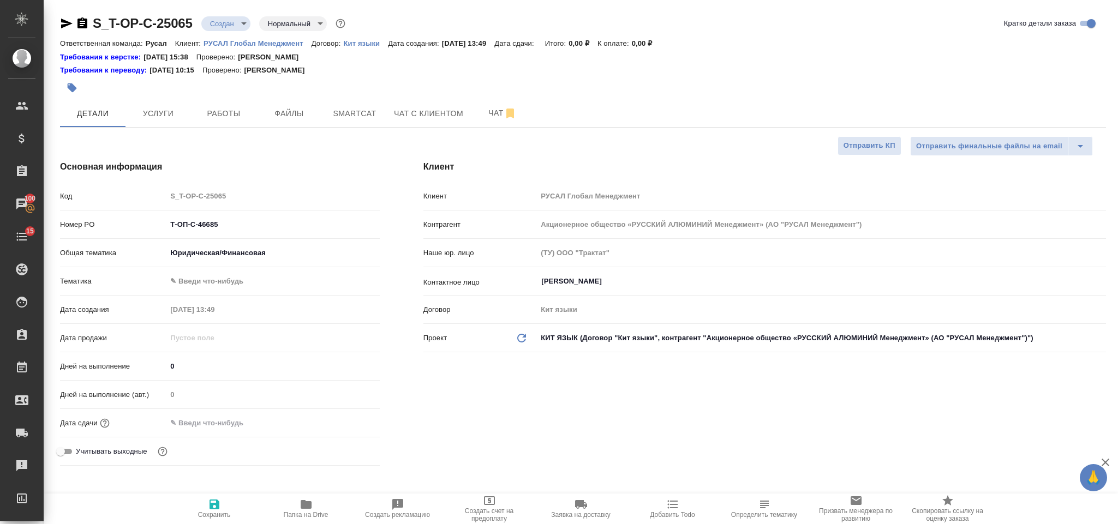
type textarea "x"
click at [233, 282] on body "🙏 .cls-1 fill:#fff; AWATERA Gorlenko Yuliua Клиенты Спецификации Заказы 100 Чат…" at bounding box center [559, 262] width 1118 height 524
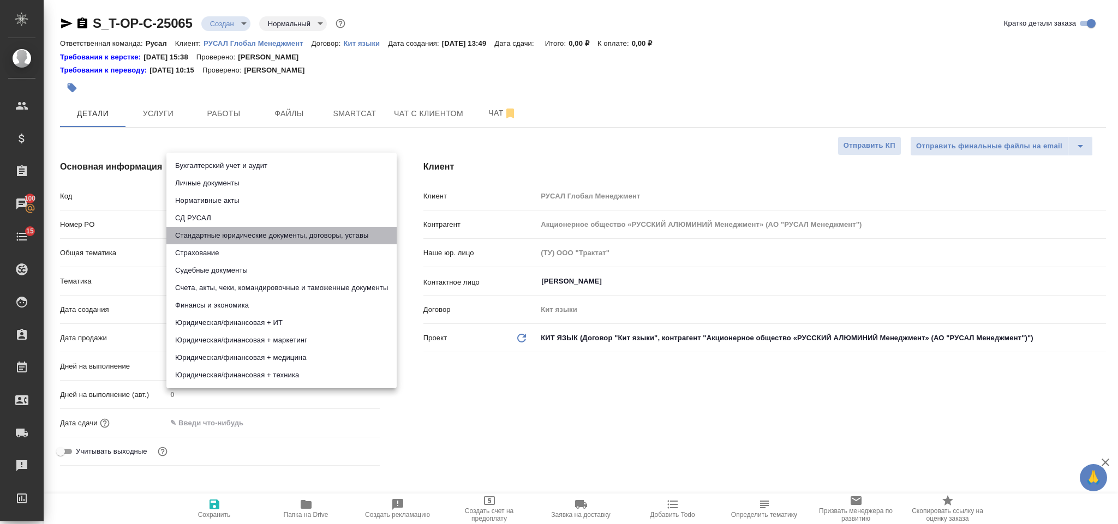
click at [261, 231] on li "Стандартные юридические документы, договоры, уставы" at bounding box center [281, 235] width 230 height 17
type input "5f647205b73bc97568ca66bf"
type textarea "x"
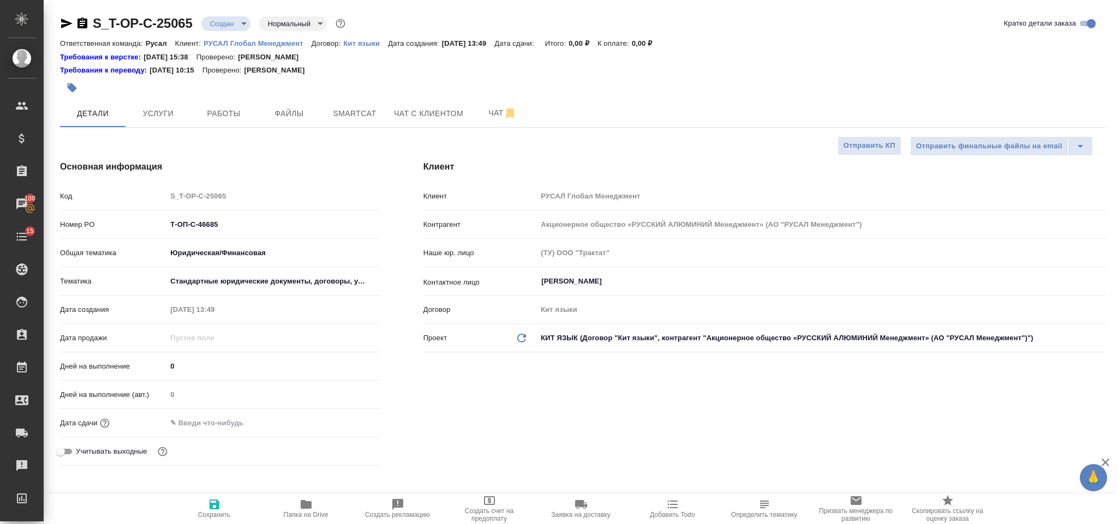
click at [232, 427] on input "text" at bounding box center [213, 423] width 95 height 16
click at [347, 421] on icon "button" at bounding box center [348, 422] width 13 height 13
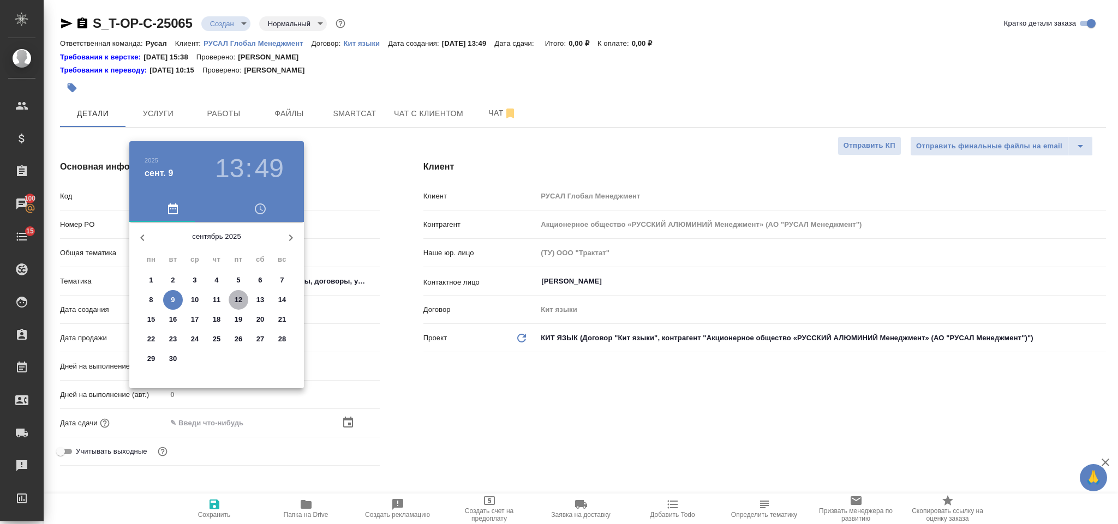
click at [235, 298] on p "12" at bounding box center [239, 300] width 8 height 11
type input "12.09.2025 13:49"
type textarea "x"
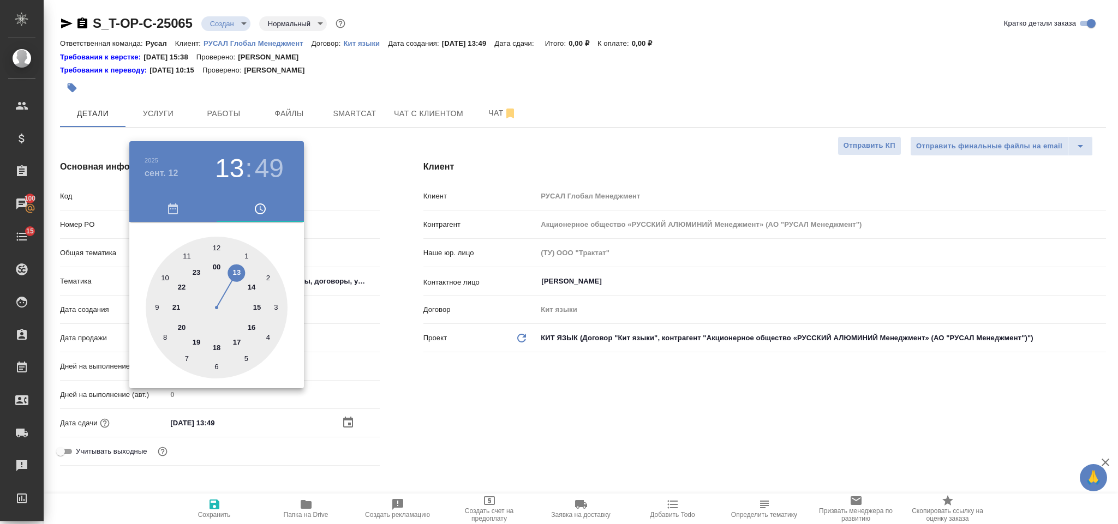
click at [185, 254] on div at bounding box center [217, 308] width 142 height 142
type input "12.09.2025 11:49"
type textarea "x"
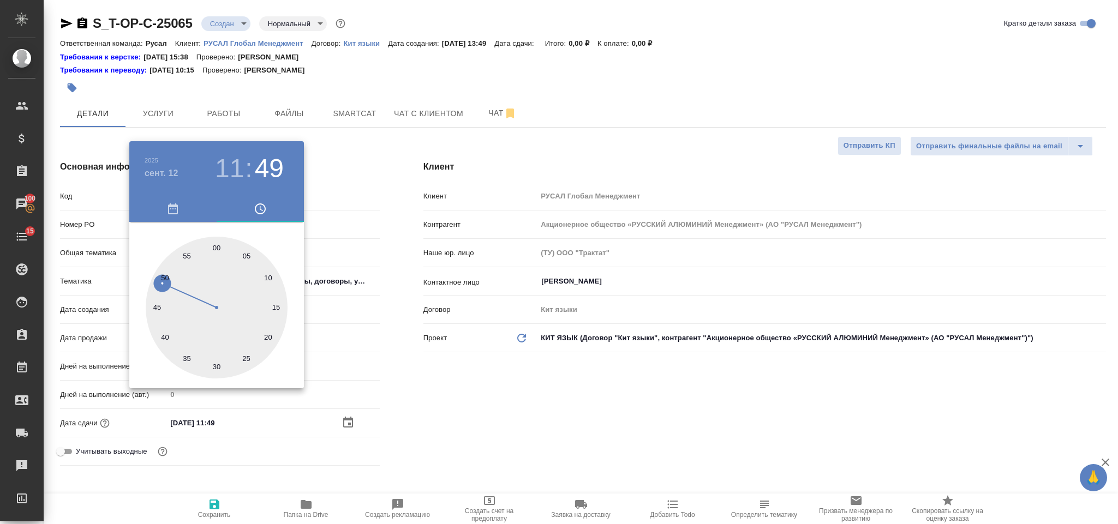
click at [216, 364] on div at bounding box center [217, 308] width 142 height 142
type input "12.09.2025 11:30"
type textarea "x"
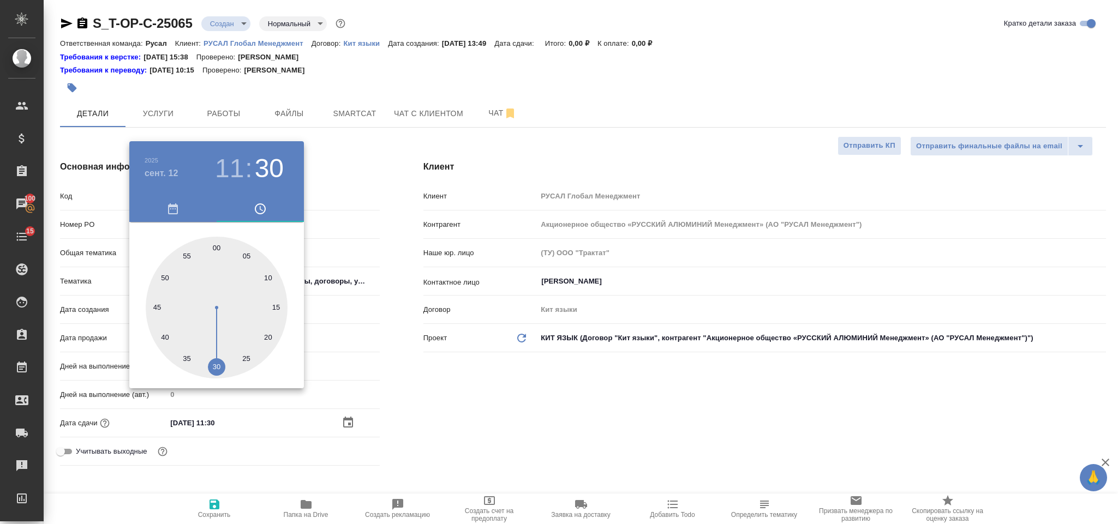
click at [457, 400] on div at bounding box center [559, 262] width 1118 height 524
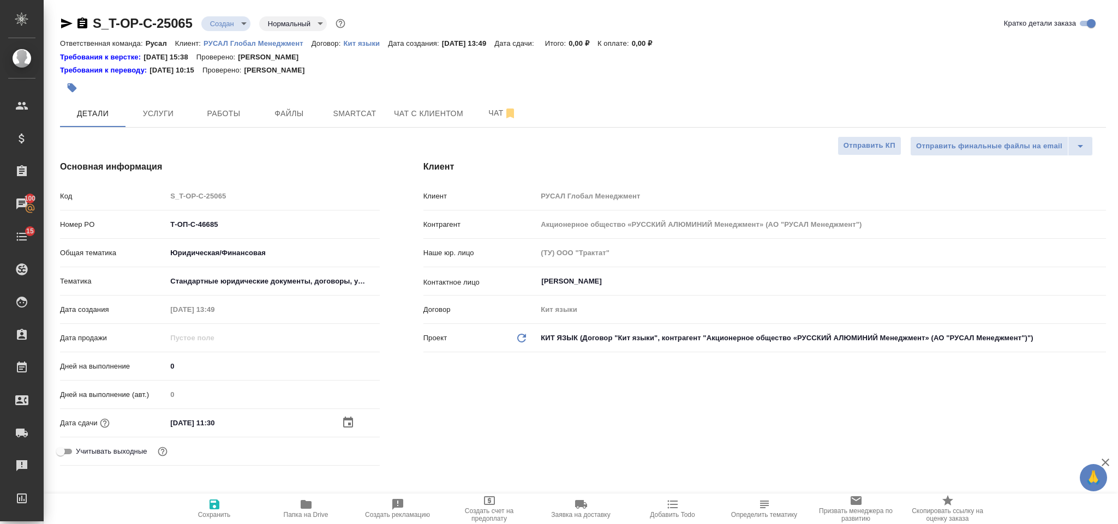
click at [202, 506] on span "Сохранить" at bounding box center [214, 508] width 79 height 21
type textarea "x"
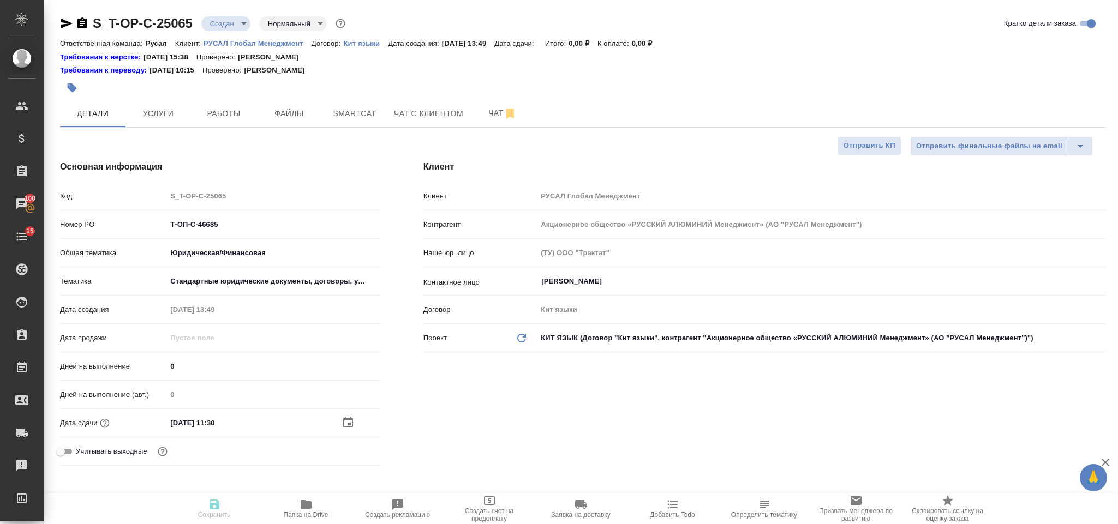
type textarea "x"
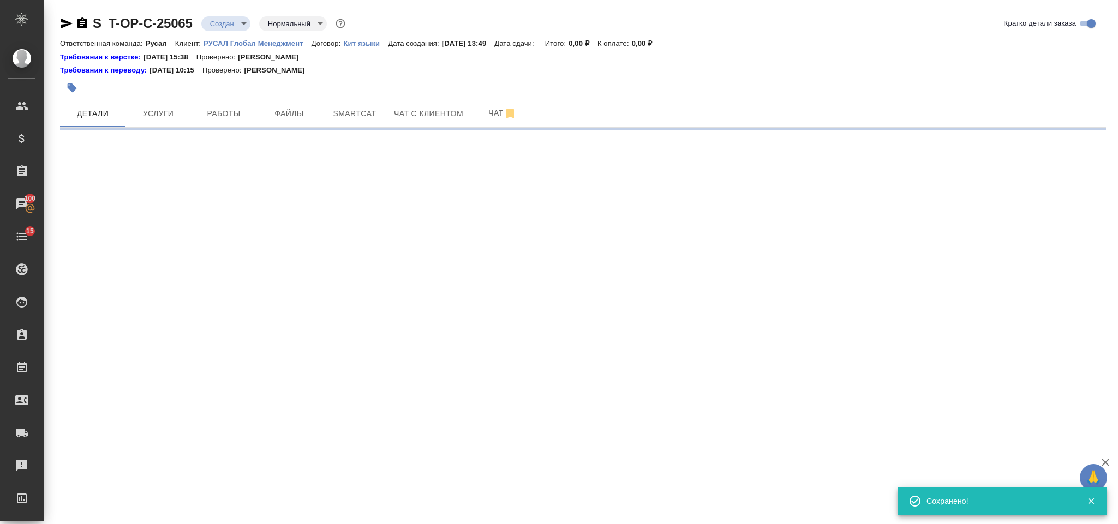
select select "RU"
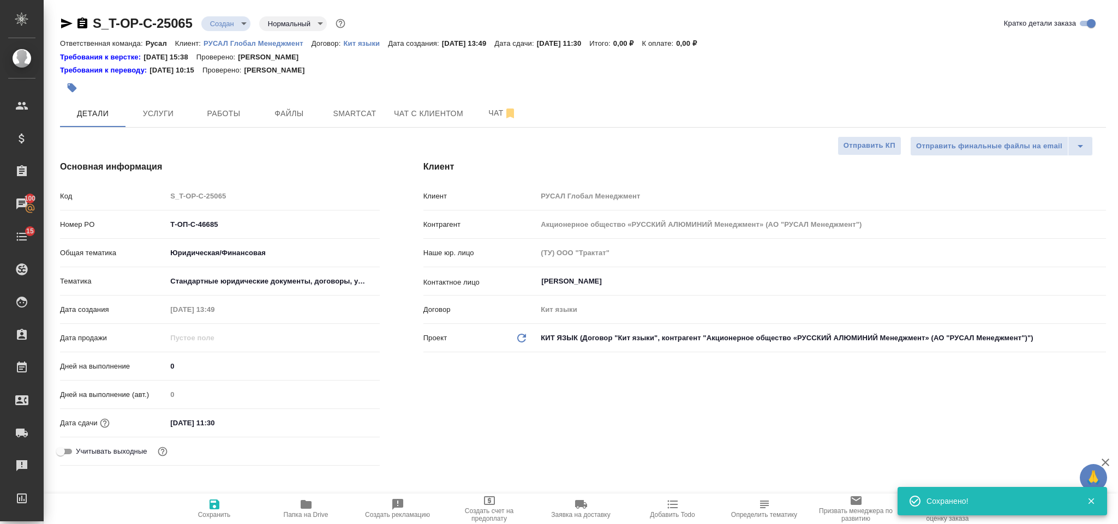
type textarea "x"
click at [286, 104] on button "Файлы" at bounding box center [288, 113] width 65 height 27
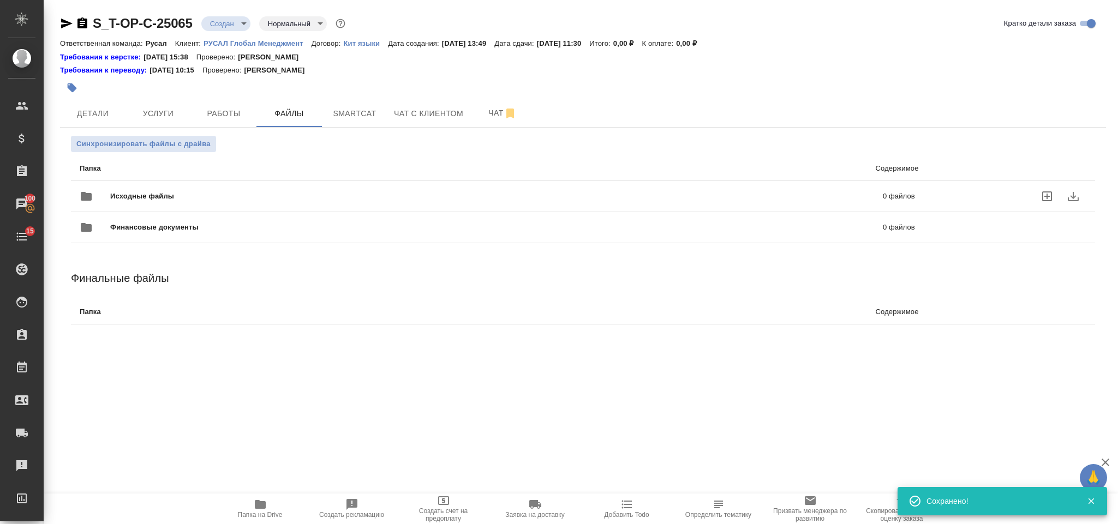
click at [207, 199] on span "Исходные файлы" at bounding box center [319, 196] width 418 height 11
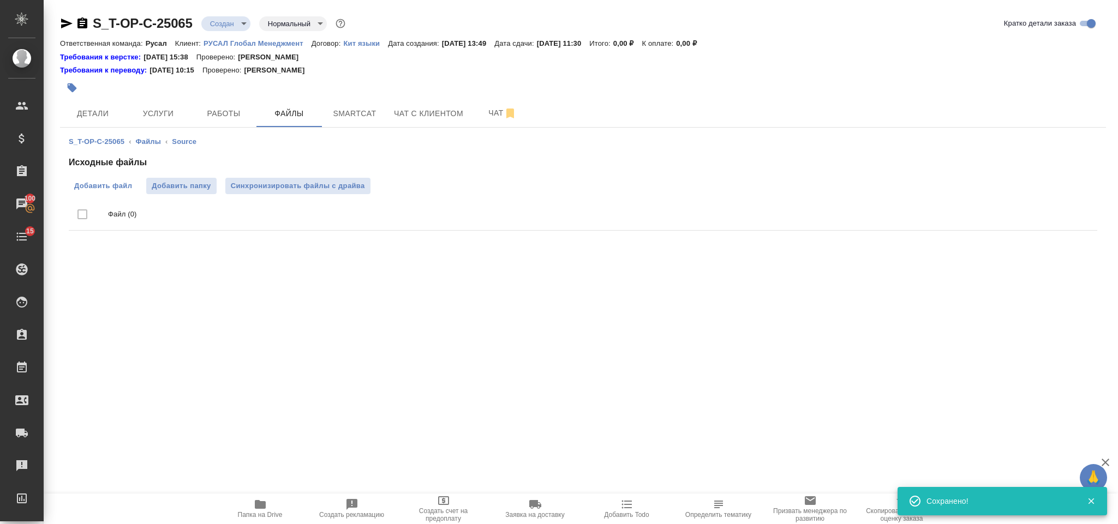
click at [118, 184] on span "Добавить файл" at bounding box center [103, 186] width 58 height 11
click at [0, 0] on input "Добавить файл" at bounding box center [0, 0] width 0 height 0
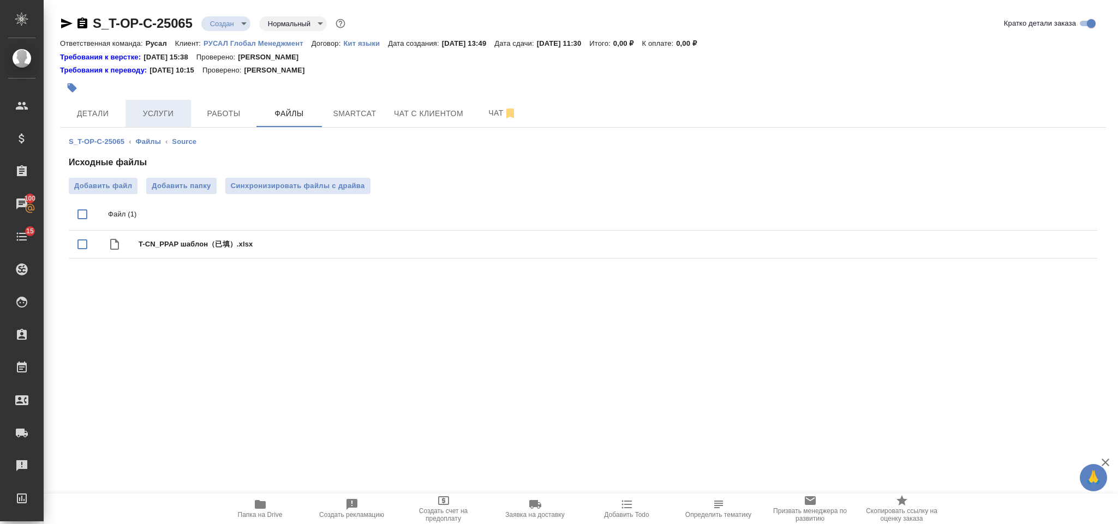
click at [166, 107] on span "Услуги" at bounding box center [158, 114] width 52 height 14
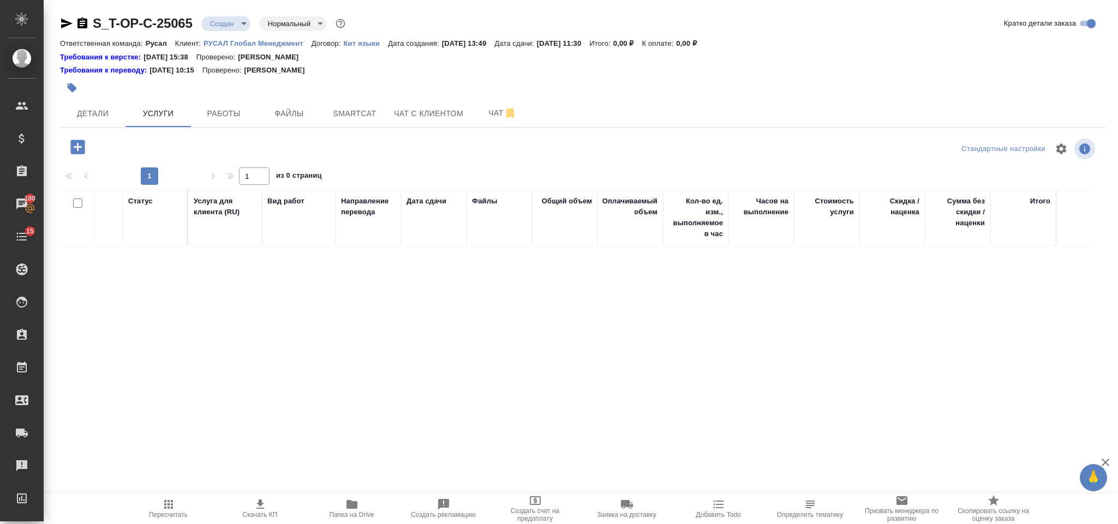
click at [82, 149] on icon "button" at bounding box center [77, 147] width 14 height 14
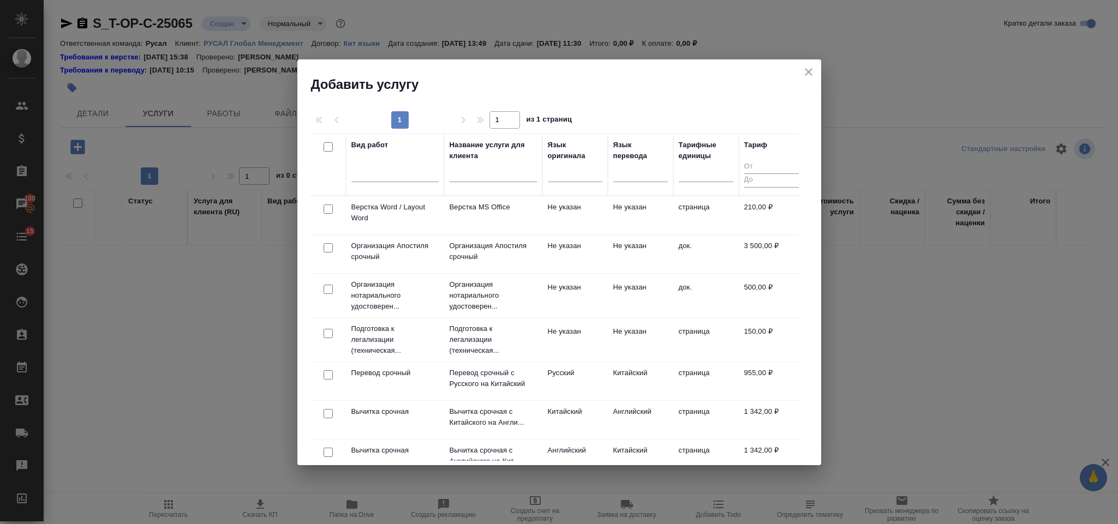
click at [544, 172] on th "Язык оригинала" at bounding box center [574, 165] width 65 height 62
click at [565, 172] on div at bounding box center [575, 171] width 55 height 16
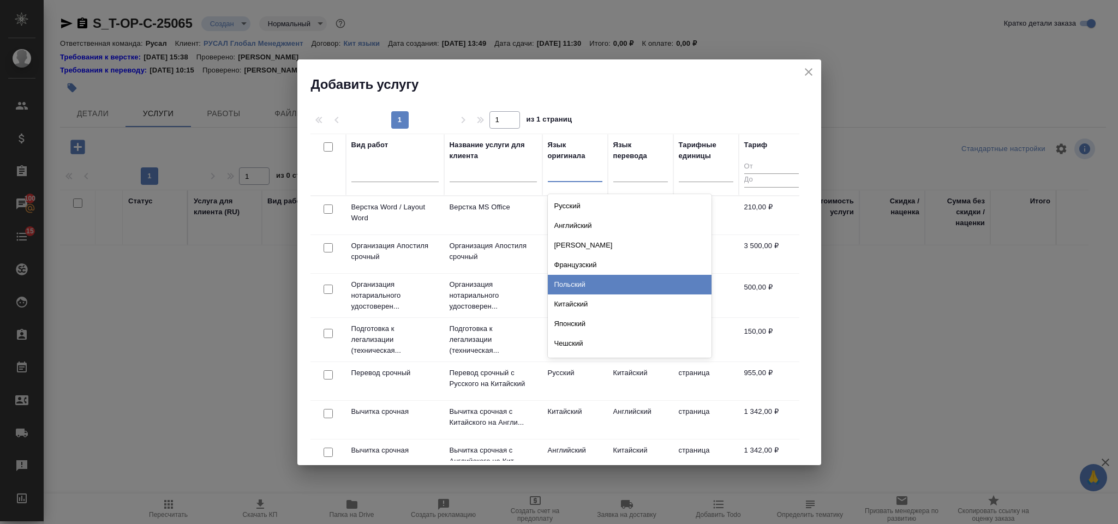
scroll to position [82, 0]
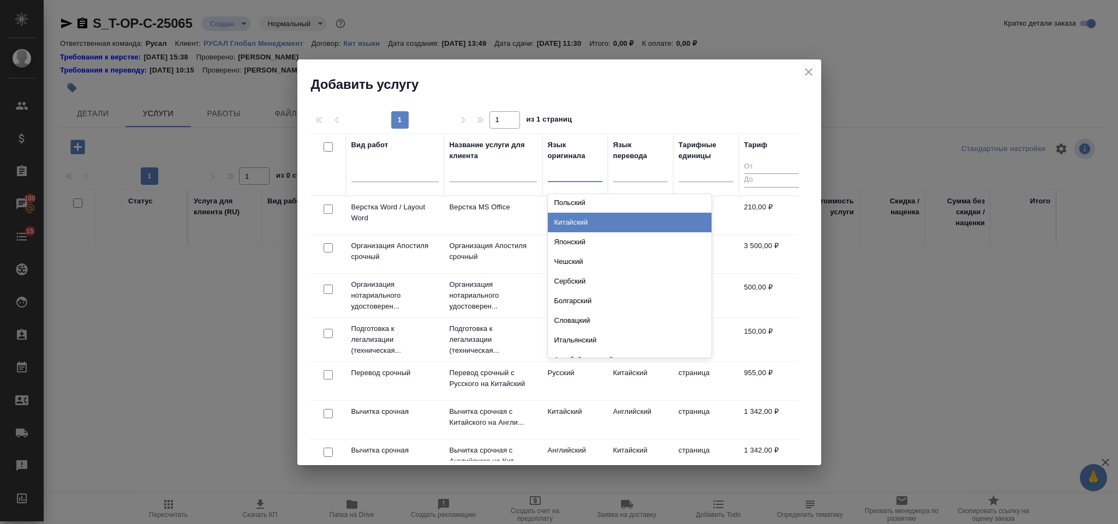
click at [596, 223] on div "Китайский" at bounding box center [630, 223] width 164 height 20
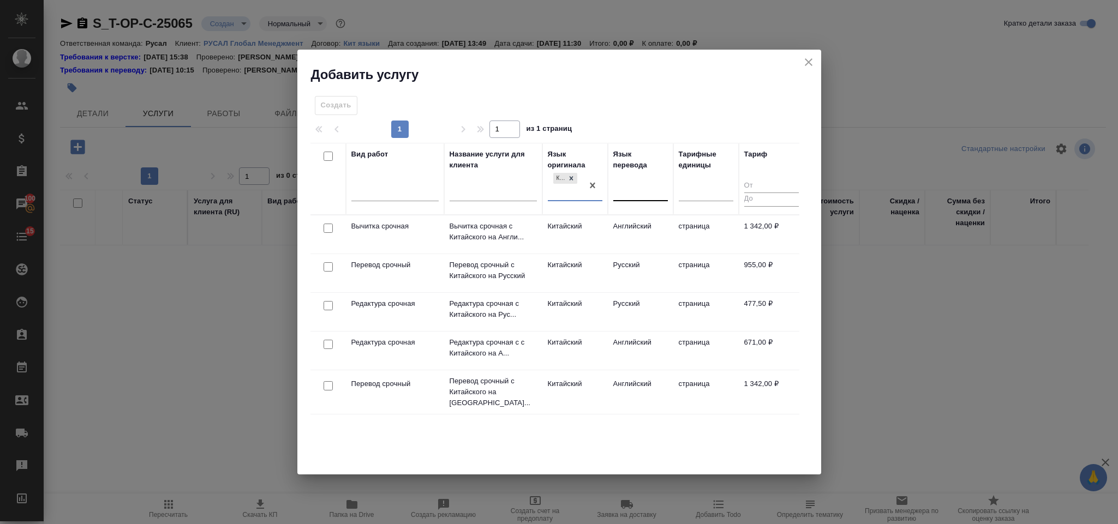
click at [628, 191] on div at bounding box center [640, 190] width 55 height 16
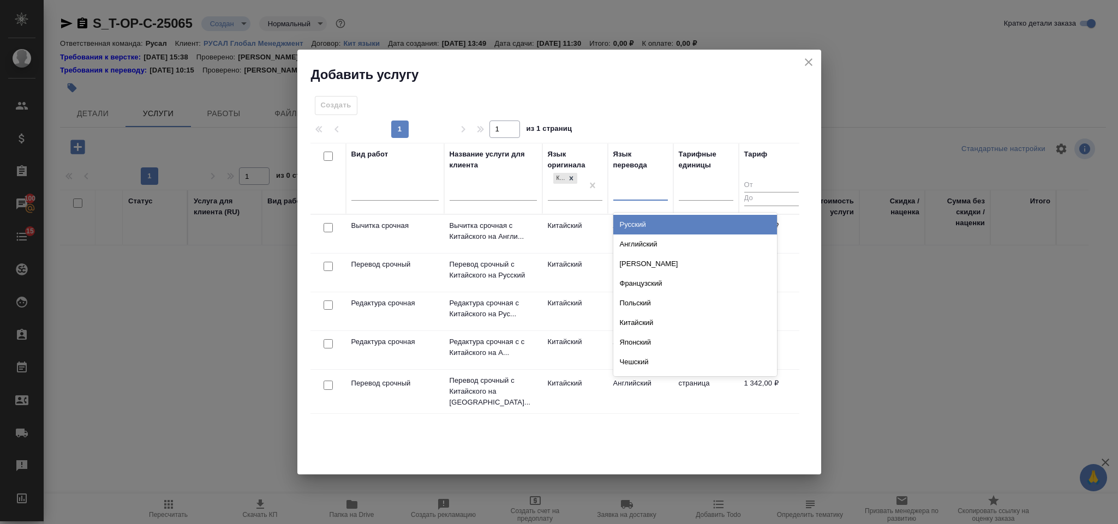
click at [643, 228] on div "Русский" at bounding box center [695, 225] width 164 height 20
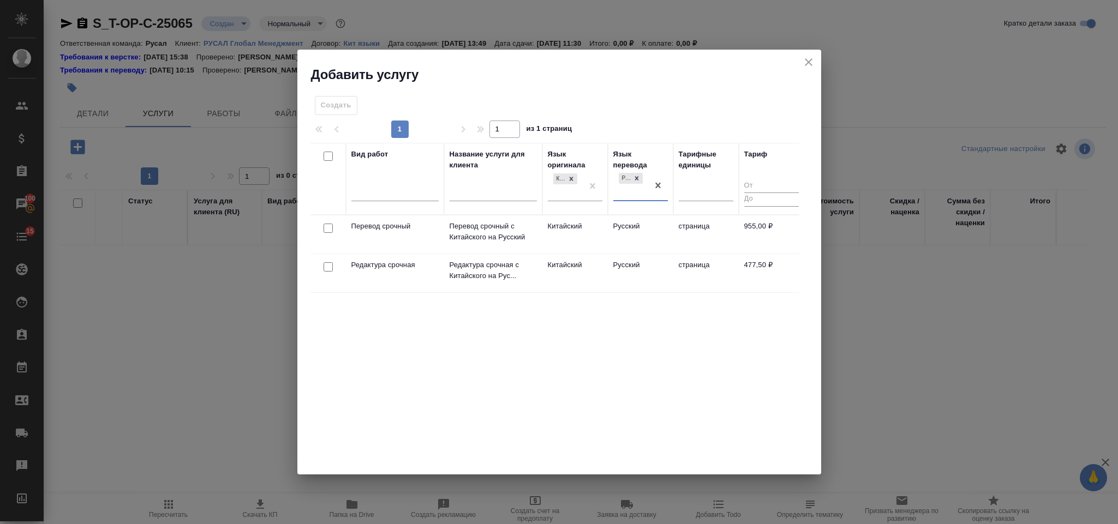
click at [328, 228] on input "checkbox" at bounding box center [328, 228] width 9 height 9
checkbox input "true"
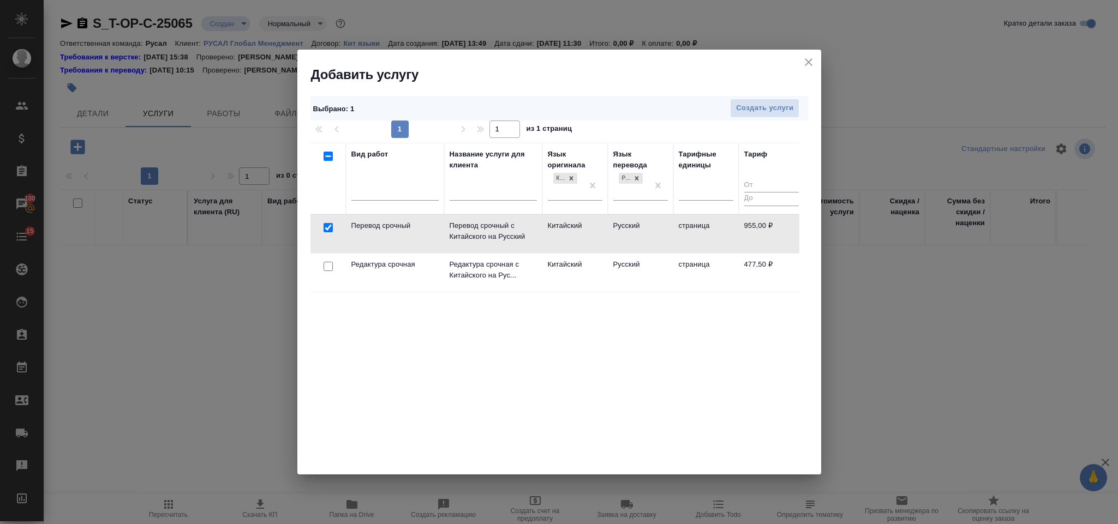
click at [328, 271] on input "checkbox" at bounding box center [328, 266] width 9 height 9
checkbox input "true"
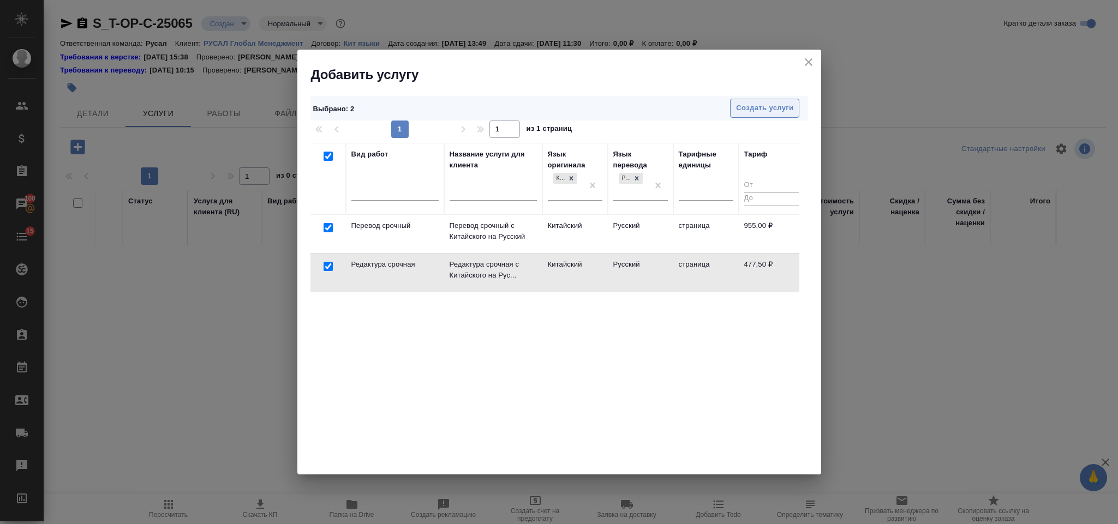
click at [782, 111] on span "Создать услуги" at bounding box center [764, 108] width 57 height 13
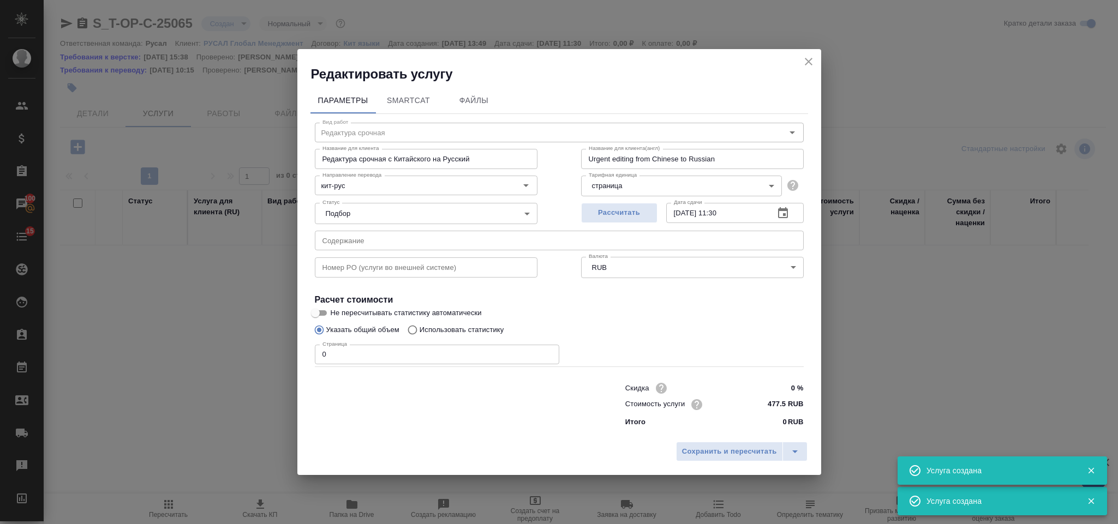
type input "Перевод срочный"
type input "Перевод срочный с Китайского на Русский"
type input "Urgent translation from Chinese into Russian"
type input "955 RUB"
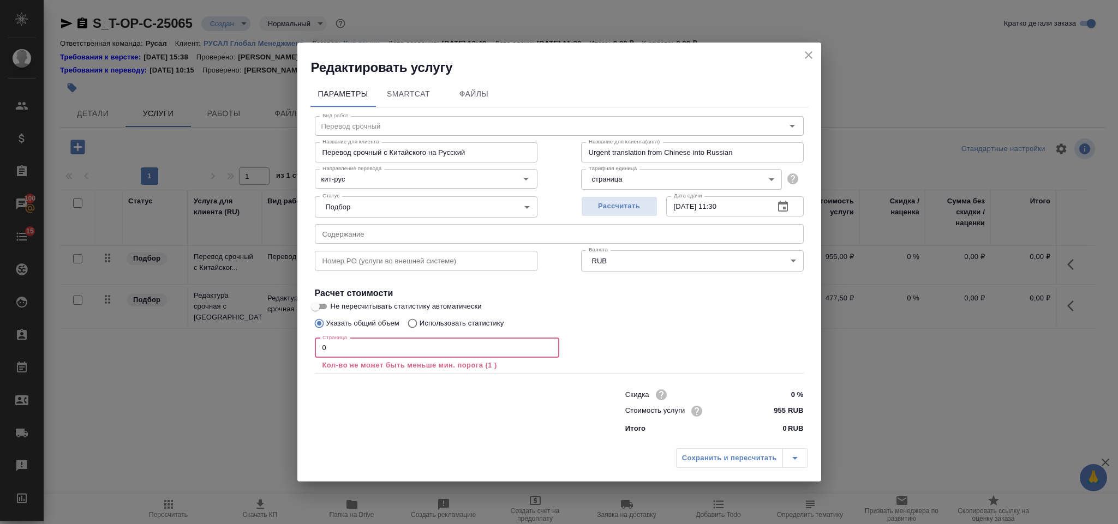
click at [483, 347] on input "0" at bounding box center [437, 348] width 244 height 20
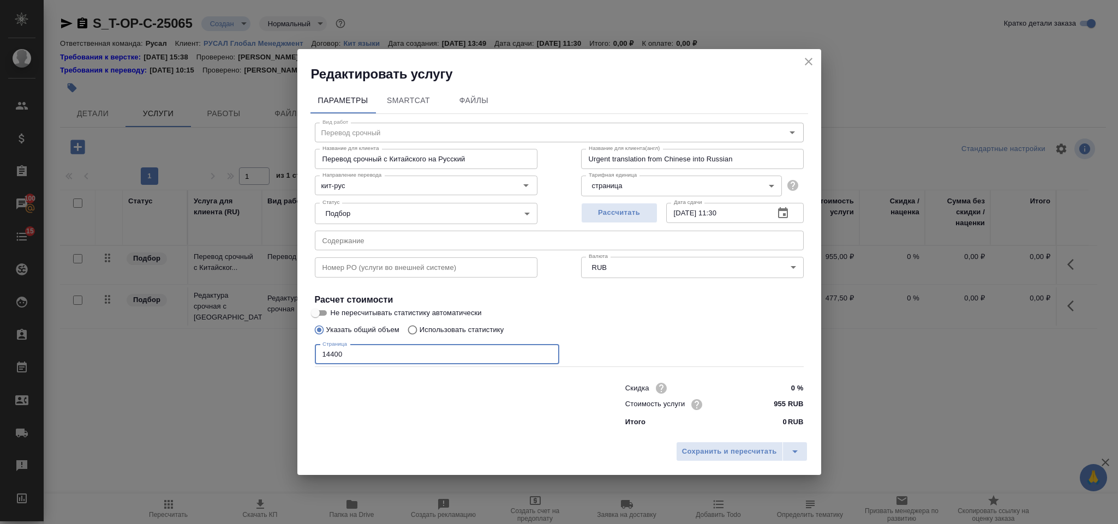
type input "14400"
click at [401, 237] on input "text" at bounding box center [559, 241] width 489 height 20
paste input "T-CN_PPAP шаблон（已填）"
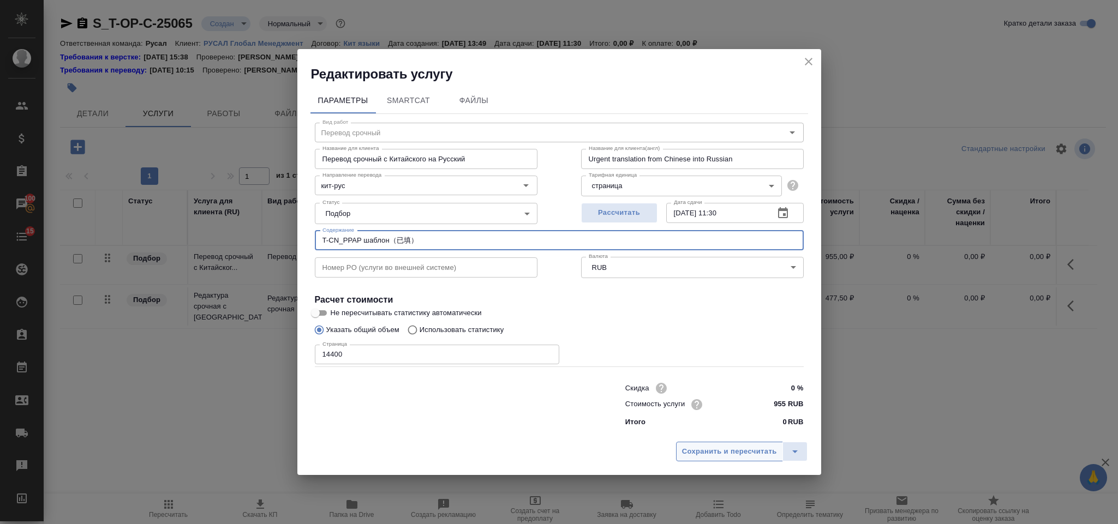
type input "T-CN_PPAP шаблон（已填）"
click at [734, 447] on span "Сохранить и пересчитать" at bounding box center [729, 452] width 95 height 13
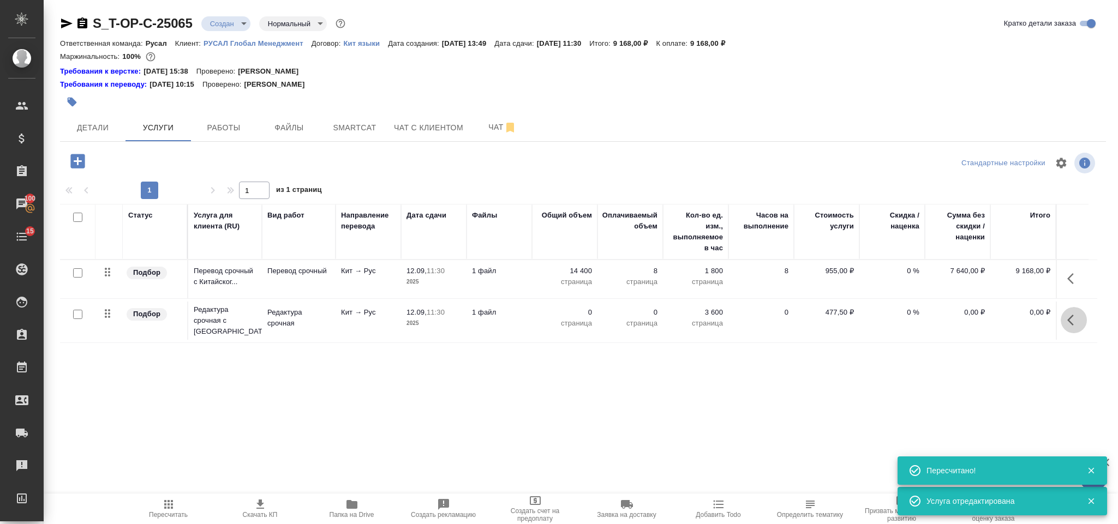
click at [1074, 326] on icon "button" at bounding box center [1073, 320] width 13 height 13
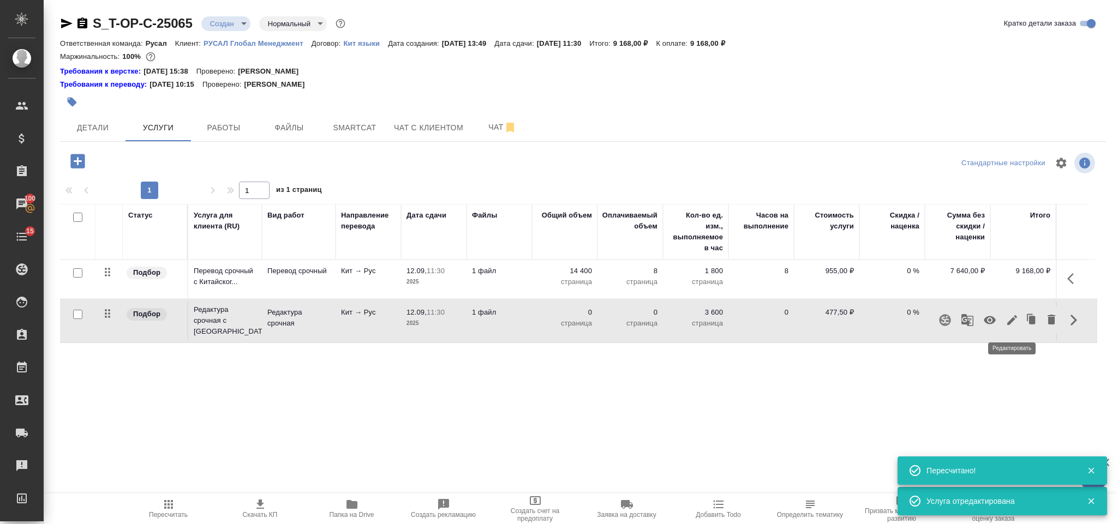
click at [1005, 321] on icon "button" at bounding box center [1011, 320] width 13 height 13
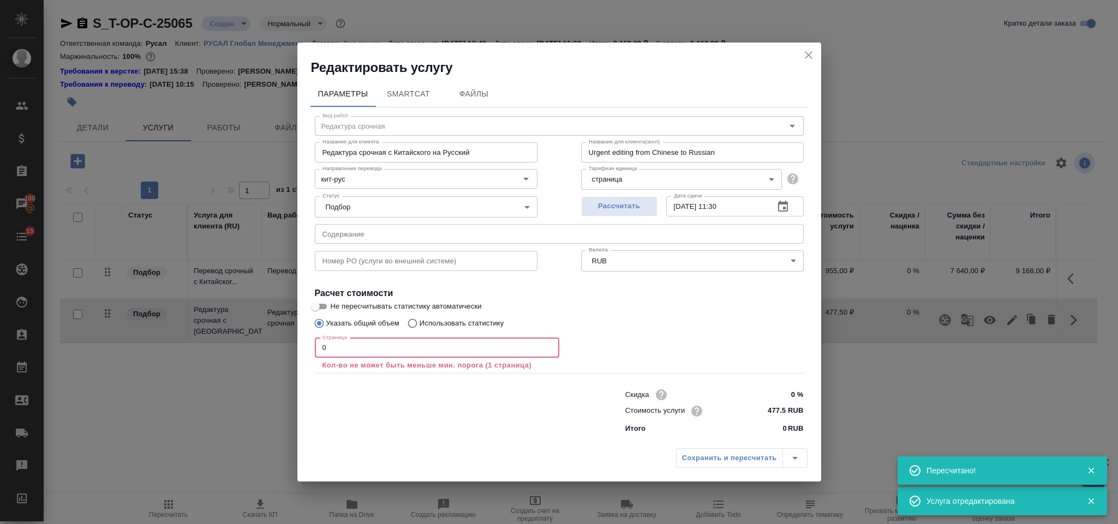
click at [385, 349] on input "0" at bounding box center [437, 348] width 244 height 20
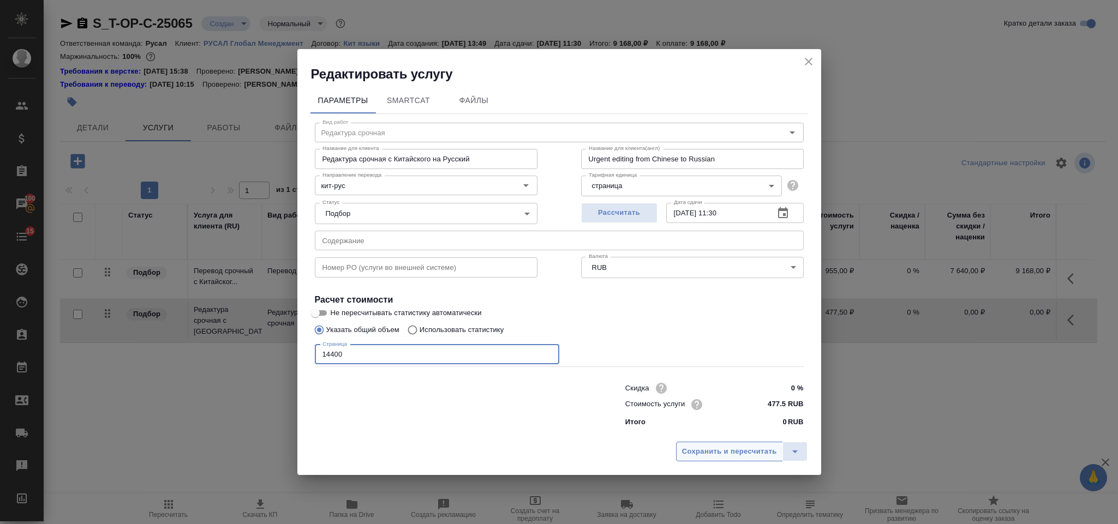
type input "14400"
click at [726, 452] on span "Сохранить и пересчитать" at bounding box center [729, 452] width 95 height 13
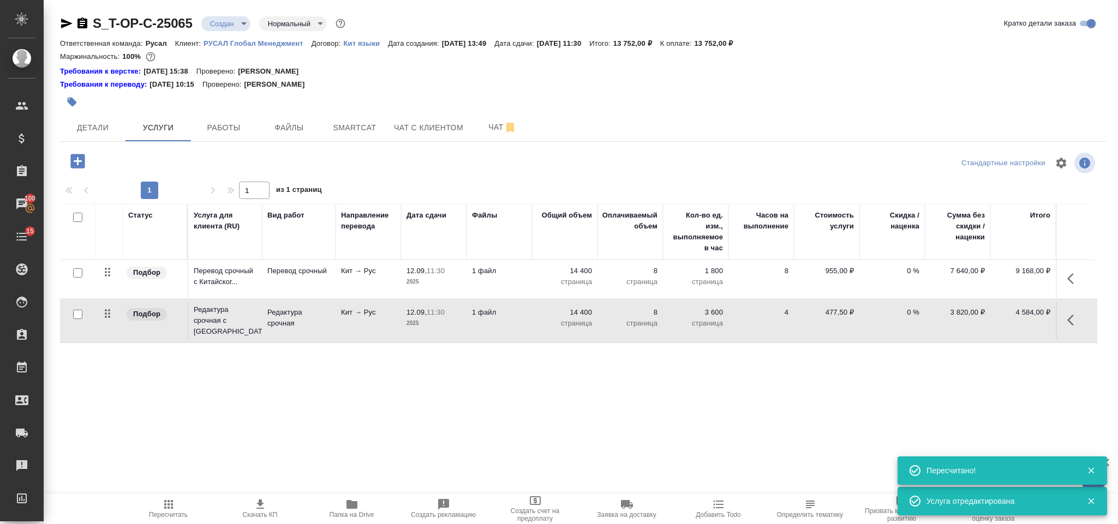
click at [77, 163] on icon "button" at bounding box center [77, 161] width 19 height 19
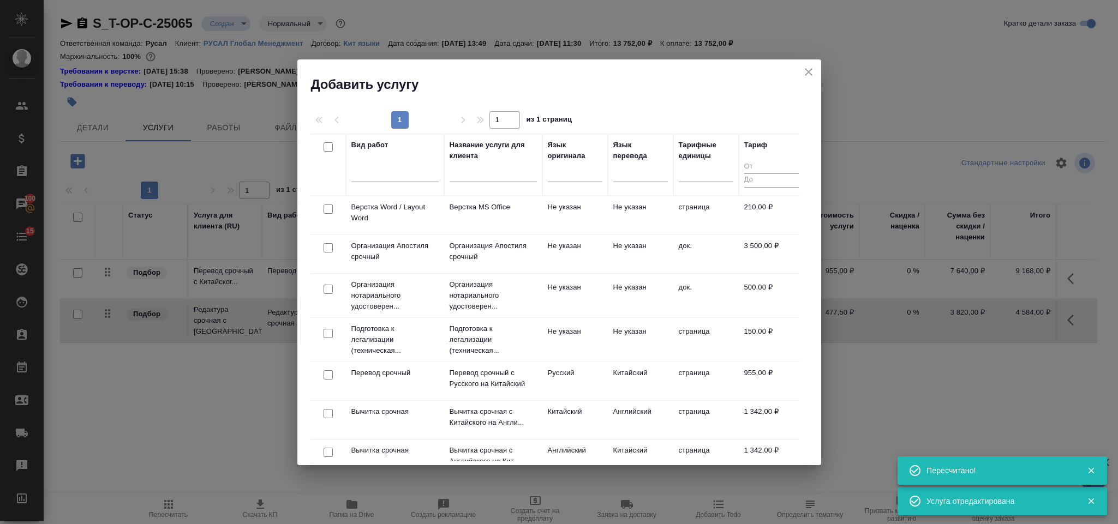
drag, startPoint x: 325, startPoint y: 208, endPoint x: 518, endPoint y: 171, distance: 196.8
click at [326, 208] on input "checkbox" at bounding box center [328, 209] width 9 height 9
checkbox input "true"
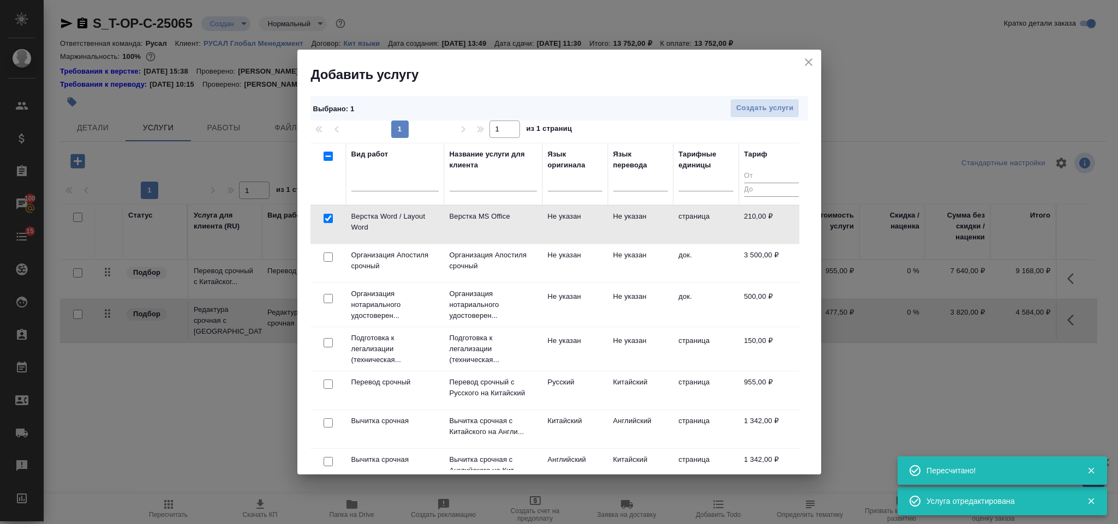
click at [750, 96] on div "Выбрано : 1 Создать услуги" at bounding box center [559, 108] width 498 height 25
click at [752, 105] on span "Создать услуги" at bounding box center [764, 108] width 57 height 13
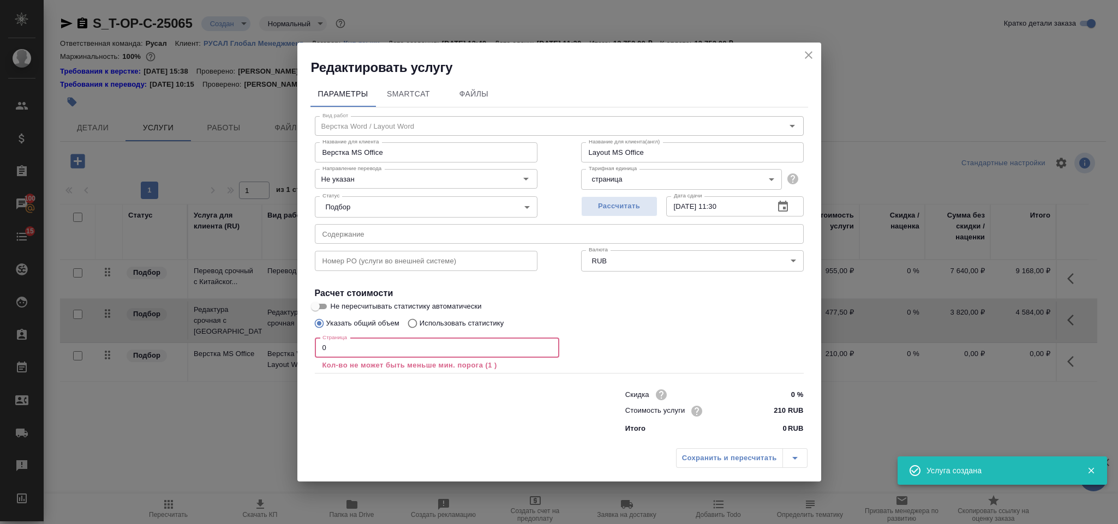
click at [330, 352] on input "0" at bounding box center [437, 348] width 244 height 20
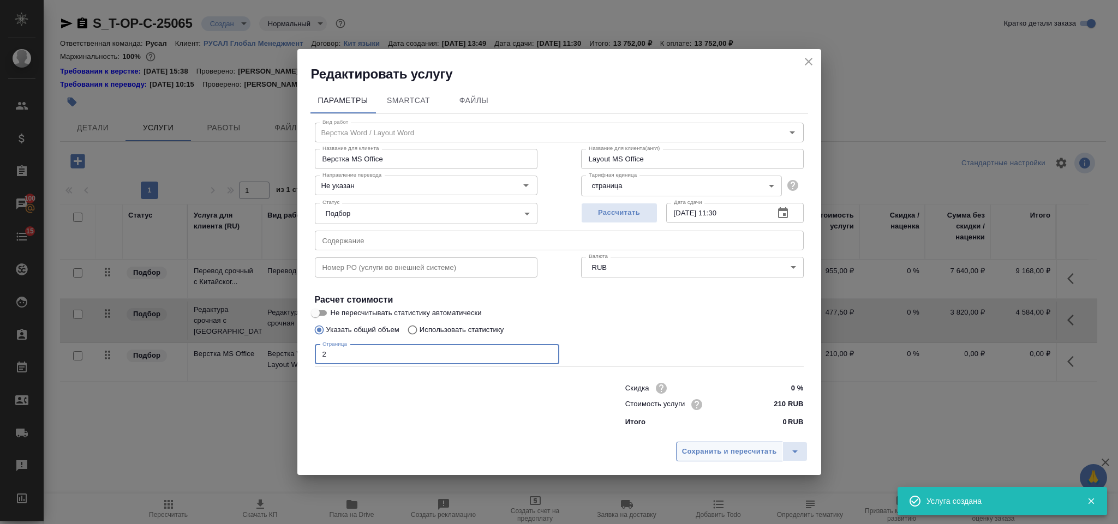
type input "2"
click at [718, 447] on span "Сохранить и пересчитать" at bounding box center [729, 452] width 95 height 13
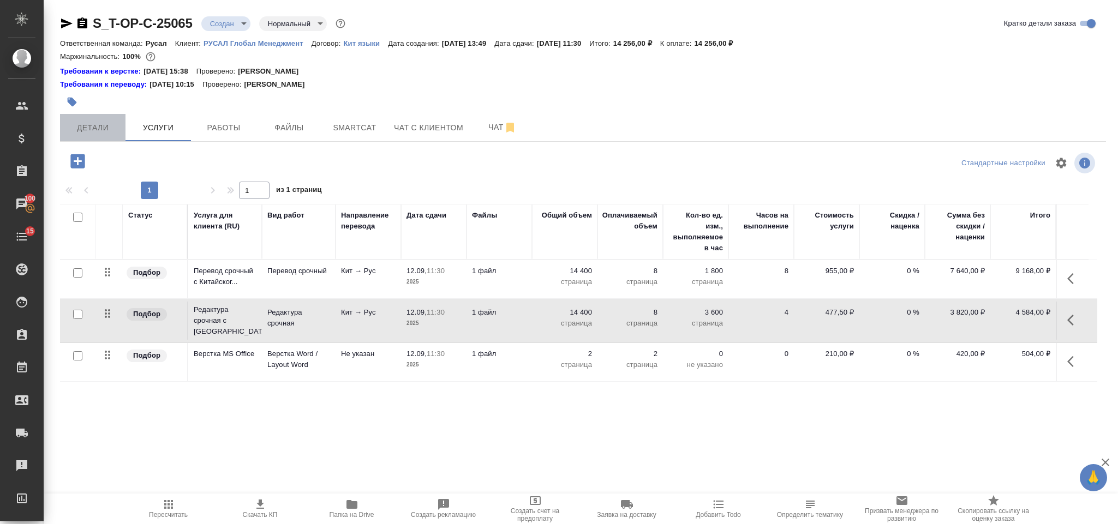
click at [102, 129] on span "Детали" at bounding box center [93, 128] width 52 height 14
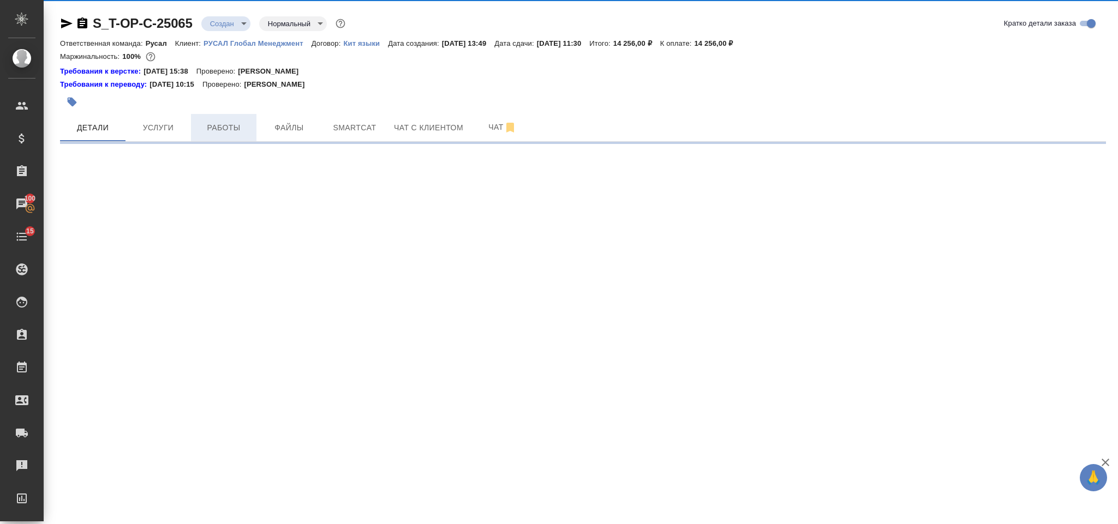
select select "RU"
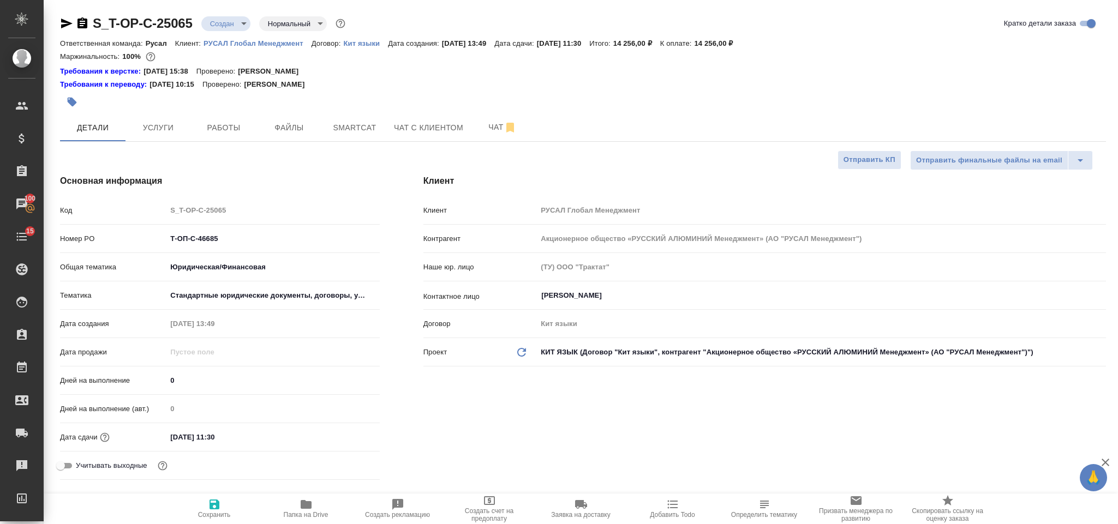
type textarea "x"
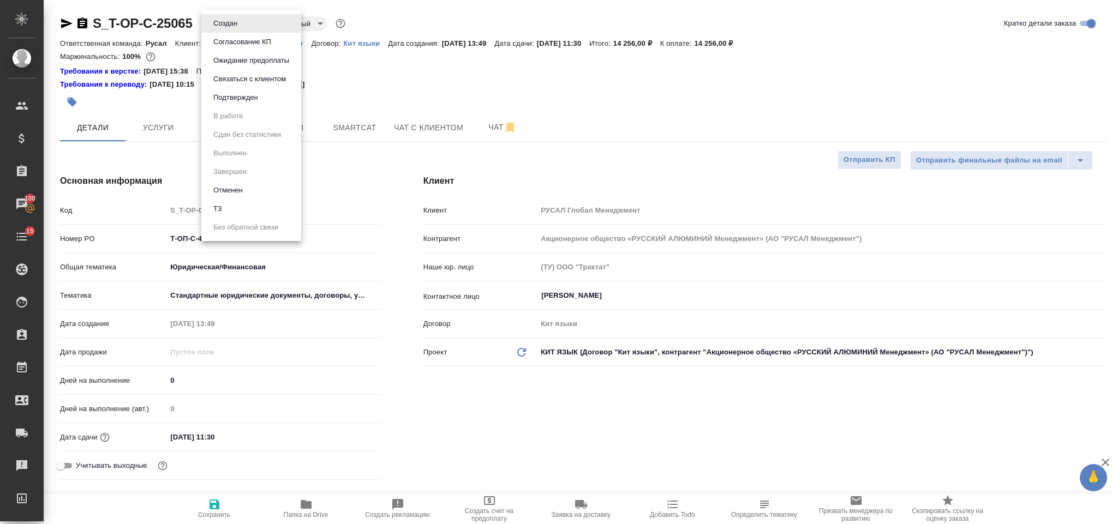
click at [230, 18] on body "🙏 .cls-1 fill:#fff; AWATERA Gorlenko Yuliua Клиенты Спецификации Заказы 100 Чат…" at bounding box center [559, 262] width 1118 height 524
drag, startPoint x: 144, startPoint y: 110, endPoint x: 93, endPoint y: 66, distance: 66.9
click at [145, 110] on div at bounding box center [559, 262] width 1118 height 524
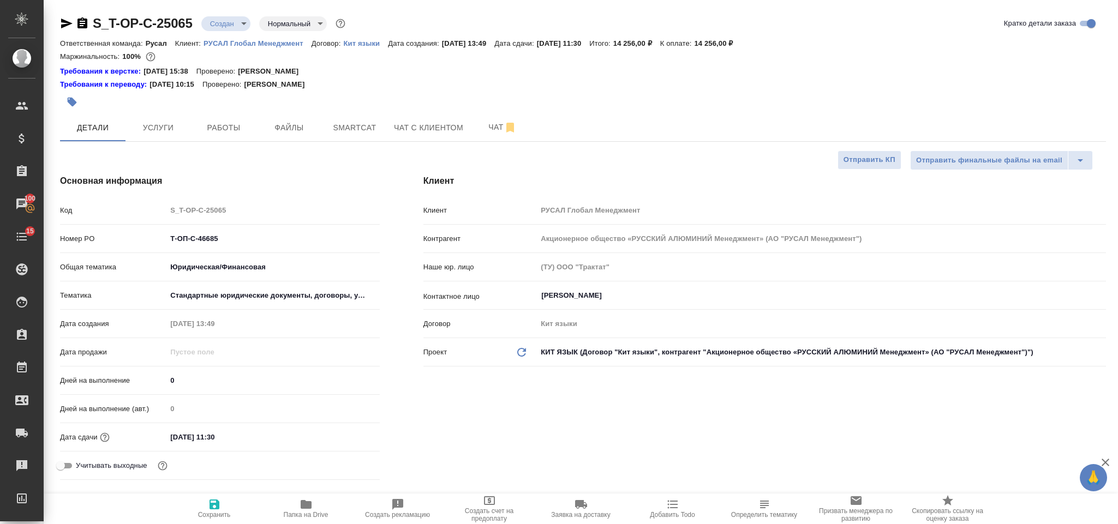
click at [81, 15] on div "S_T-OP-C-25065 Создан new Нормальный normal" at bounding box center [204, 23] width 288 height 17
click at [81, 26] on icon "button" at bounding box center [82, 22] width 10 height 11
click at [64, 26] on icon "button" at bounding box center [66, 24] width 11 height 10
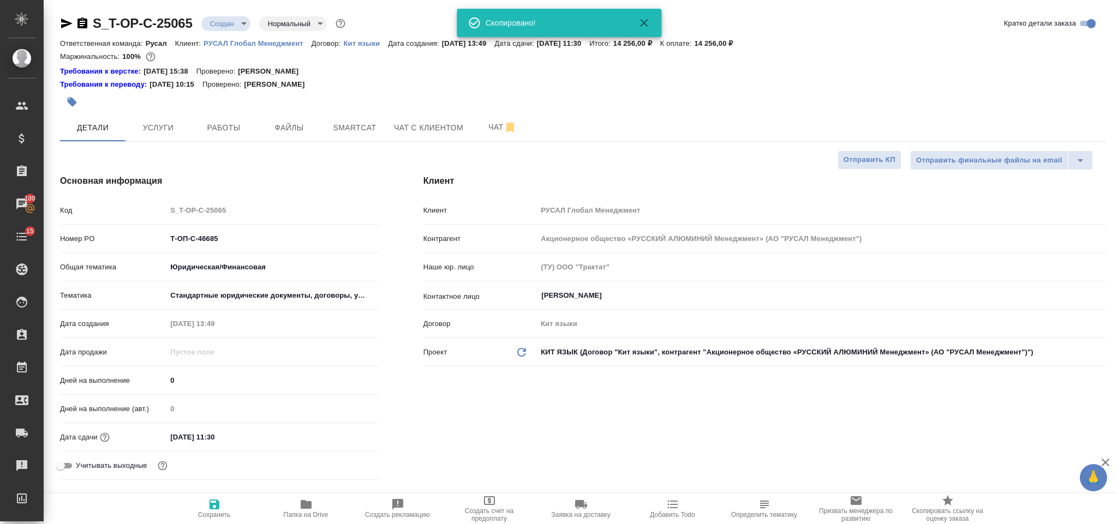
drag, startPoint x: 248, startPoint y: 235, endPoint x: 183, endPoint y: 243, distance: 64.9
click at [155, 236] on div "Номер PO Т-ОП-С-46685" at bounding box center [220, 238] width 320 height 19
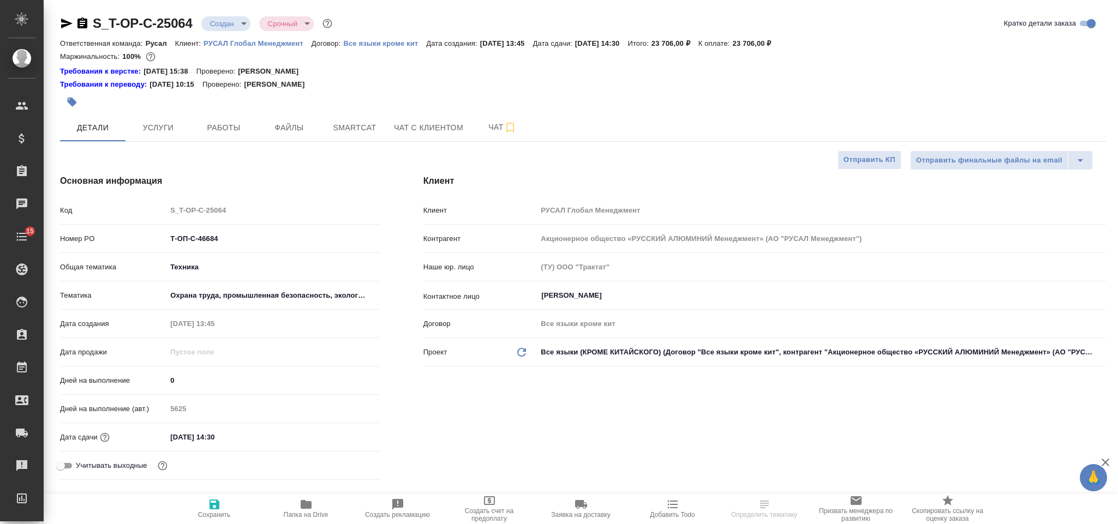
select select "RU"
click at [252, 444] on input "[DATE] 14:30" at bounding box center [214, 437] width 95 height 16
click at [343, 438] on icon "button" at bounding box center [348, 436] width 13 height 13
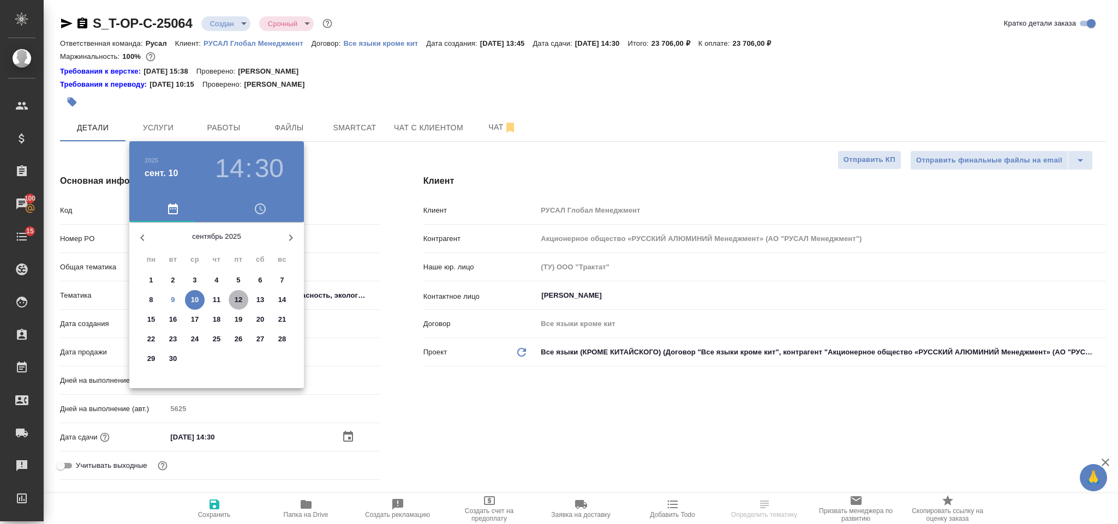
click at [238, 303] on p "12" at bounding box center [239, 300] width 8 height 11
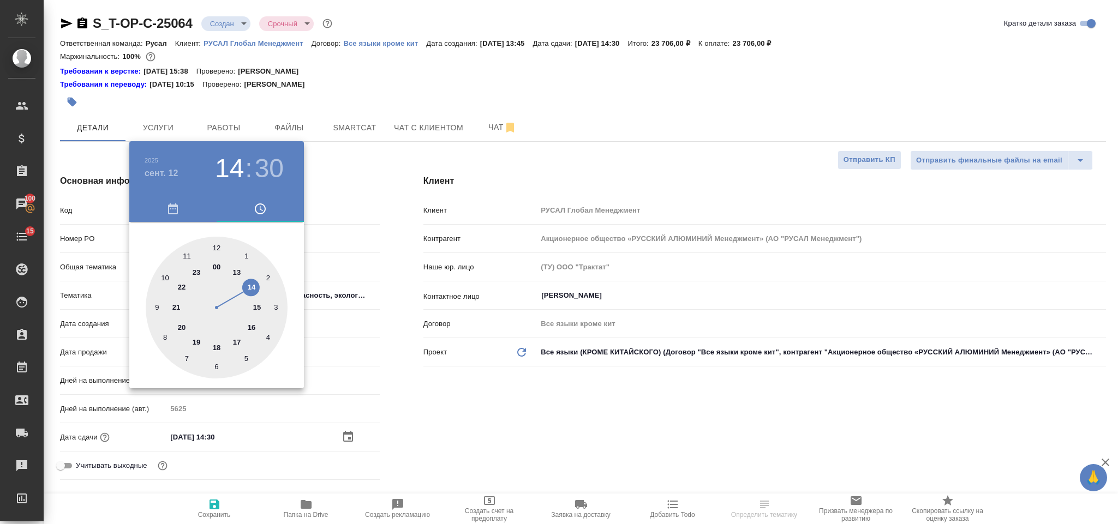
click at [254, 323] on div at bounding box center [217, 308] width 142 height 142
type input "[DATE] 16:30"
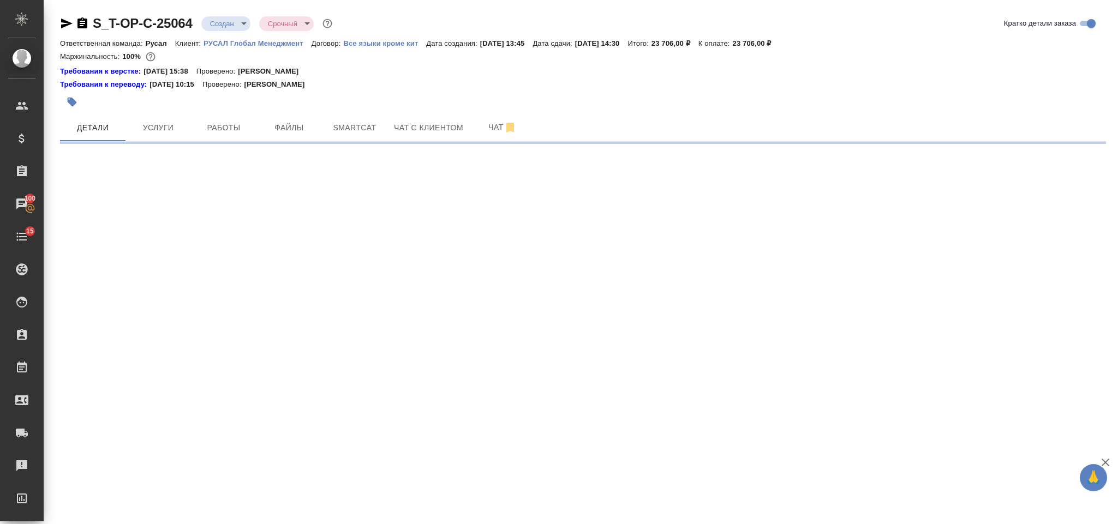
select select "RU"
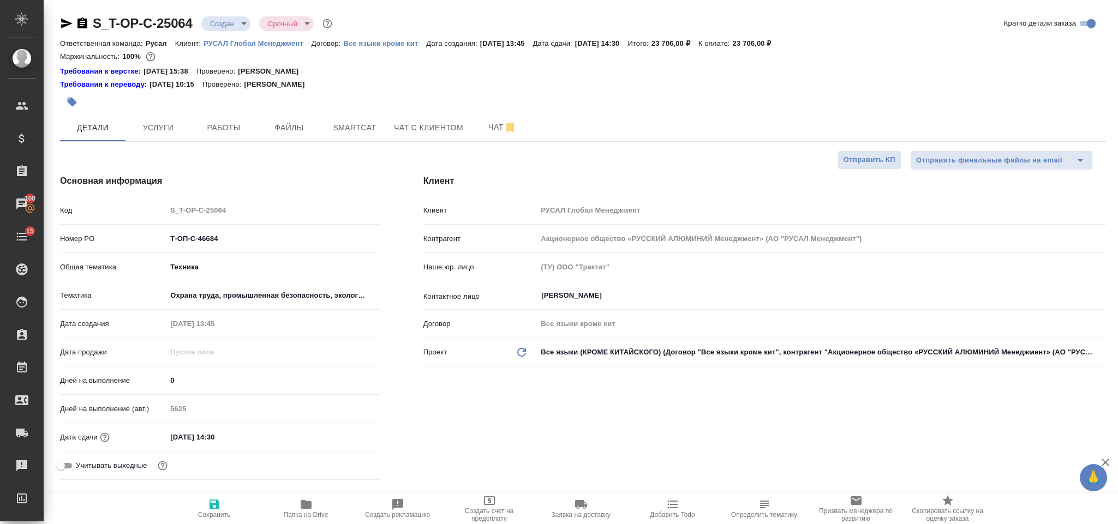
type textarea "x"
click at [247, 437] on input "[DATE] 14:30" at bounding box center [213, 437] width 95 height 16
click at [345, 433] on icon "button" at bounding box center [348, 435] width 10 height 11
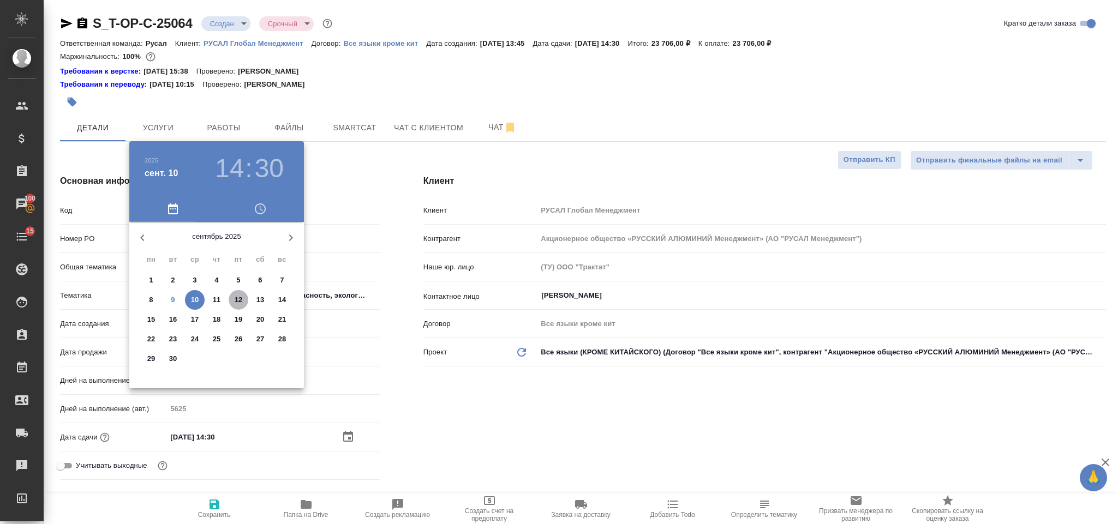
click at [235, 298] on p "12" at bounding box center [239, 300] width 8 height 11
type input "[DATE] 14:30"
type textarea "x"
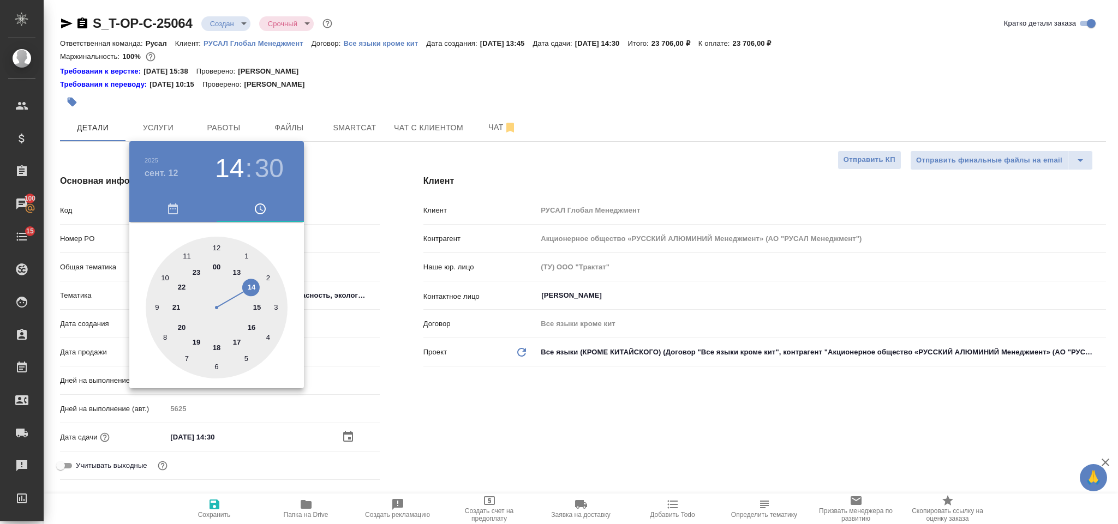
click at [253, 330] on div at bounding box center [217, 308] width 142 height 142
type input "[DATE] 16:30"
type textarea "x"
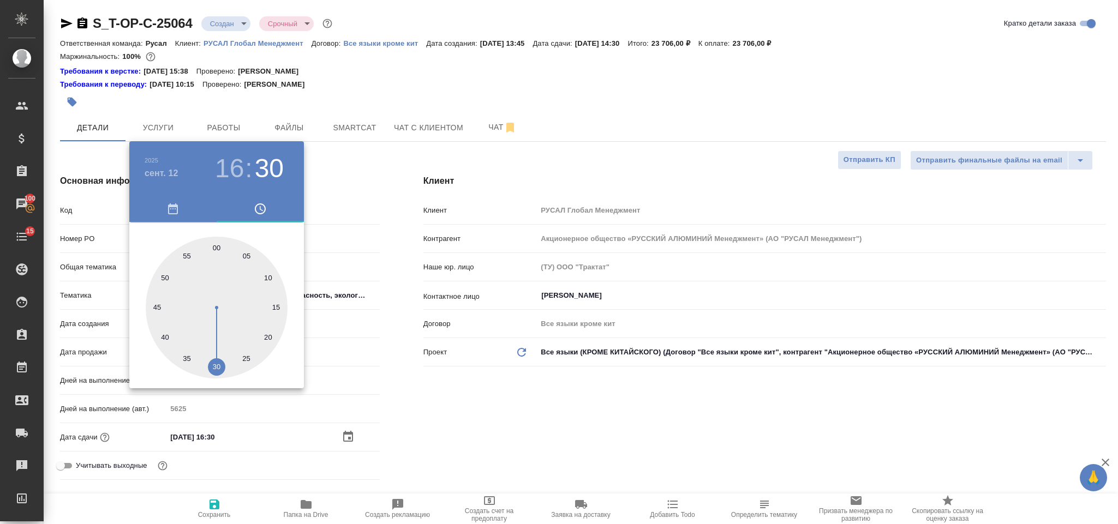
click at [216, 367] on div at bounding box center [217, 308] width 142 height 142
type textarea "x"
click at [422, 433] on div at bounding box center [559, 262] width 1118 height 524
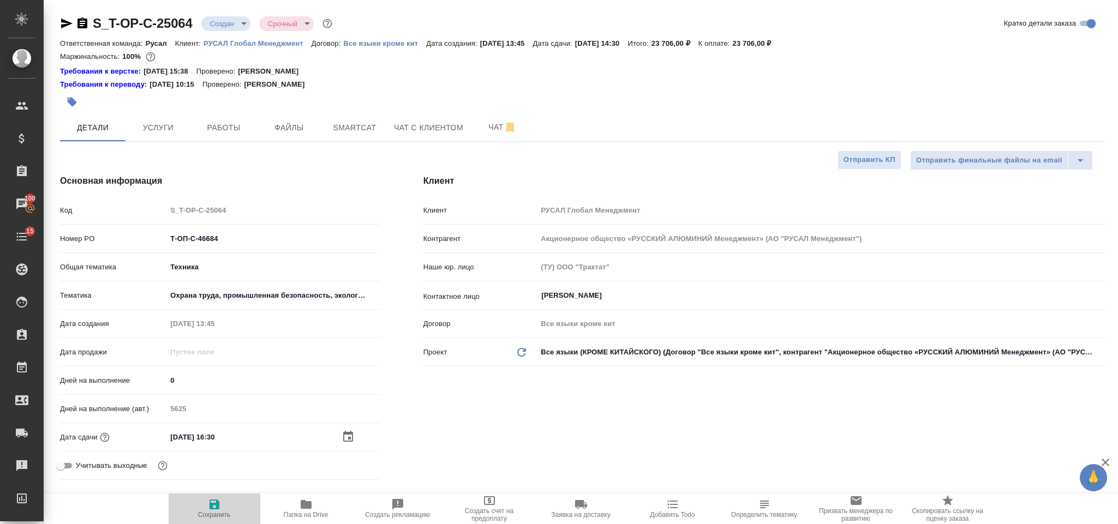
click at [231, 502] on span "Сохранить" at bounding box center [214, 508] width 79 height 21
type textarea "x"
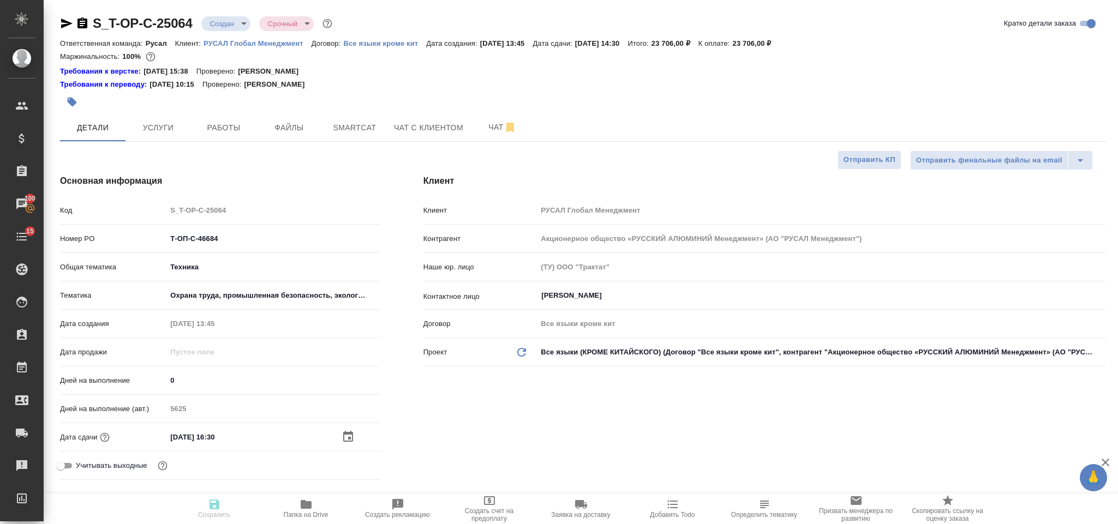
type textarea "x"
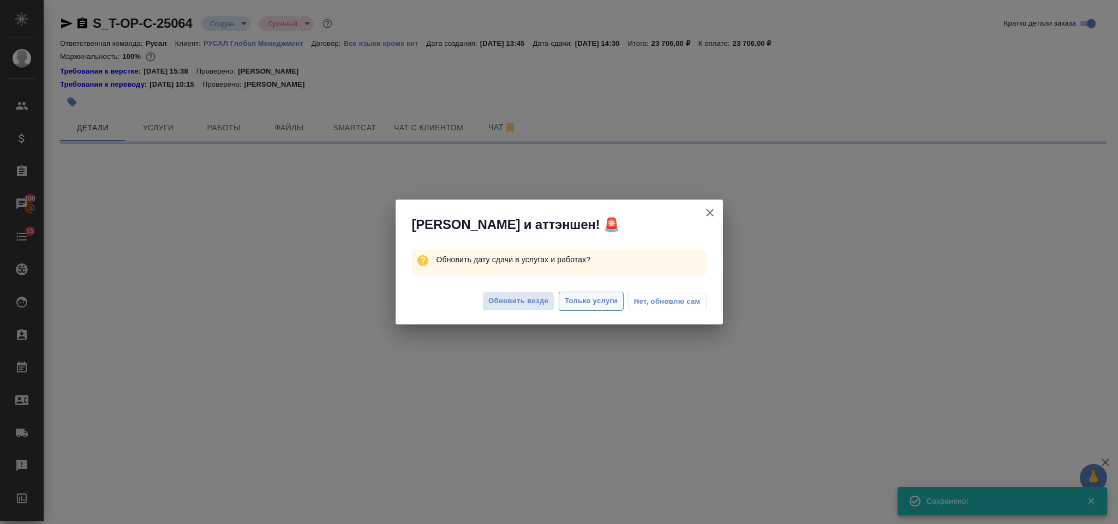
select select "RU"
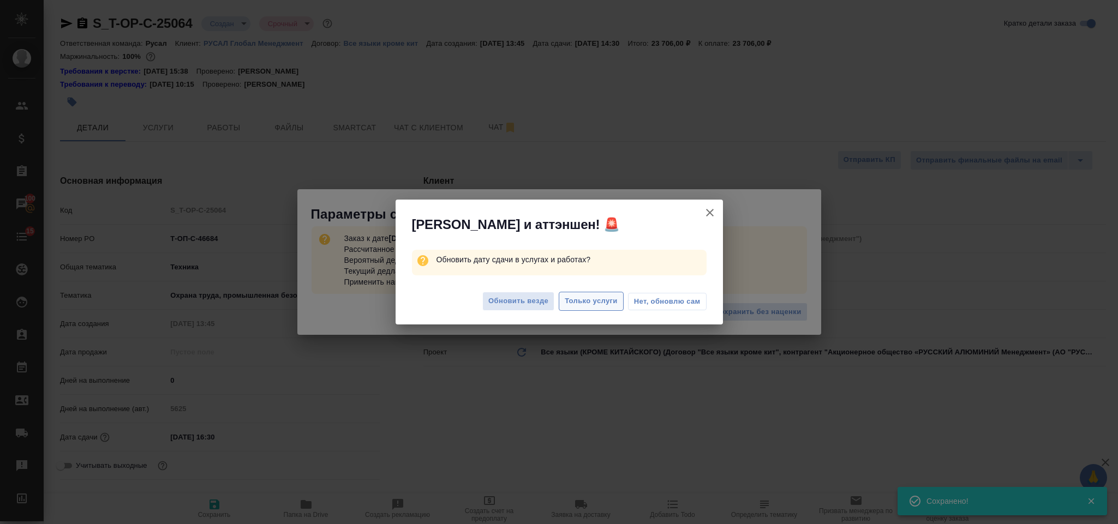
click at [577, 300] on span "Только услуги" at bounding box center [591, 301] width 53 height 13
type textarea "x"
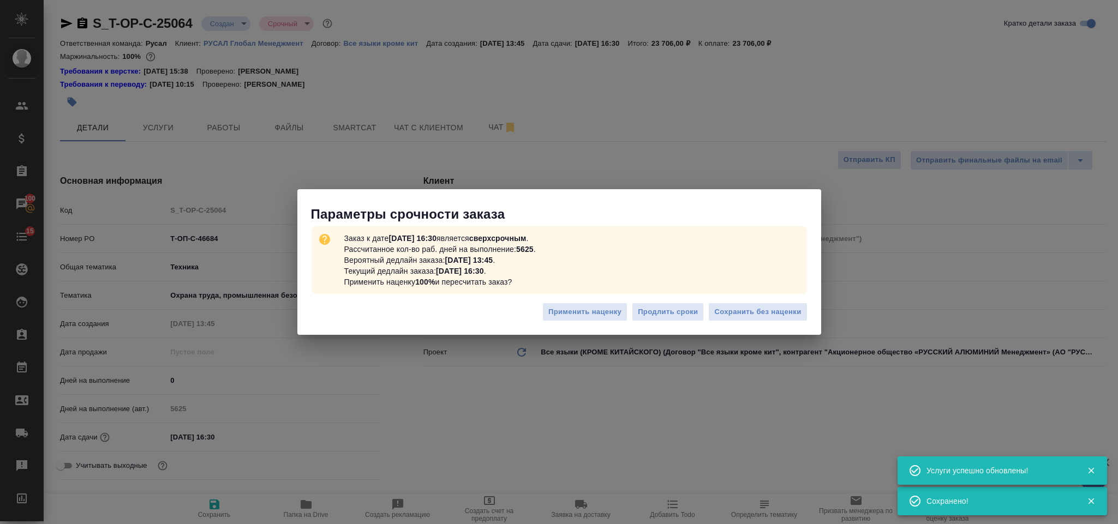
type textarea "x"
click at [739, 313] on span "Сохранить без наценки" at bounding box center [757, 312] width 87 height 13
type textarea "x"
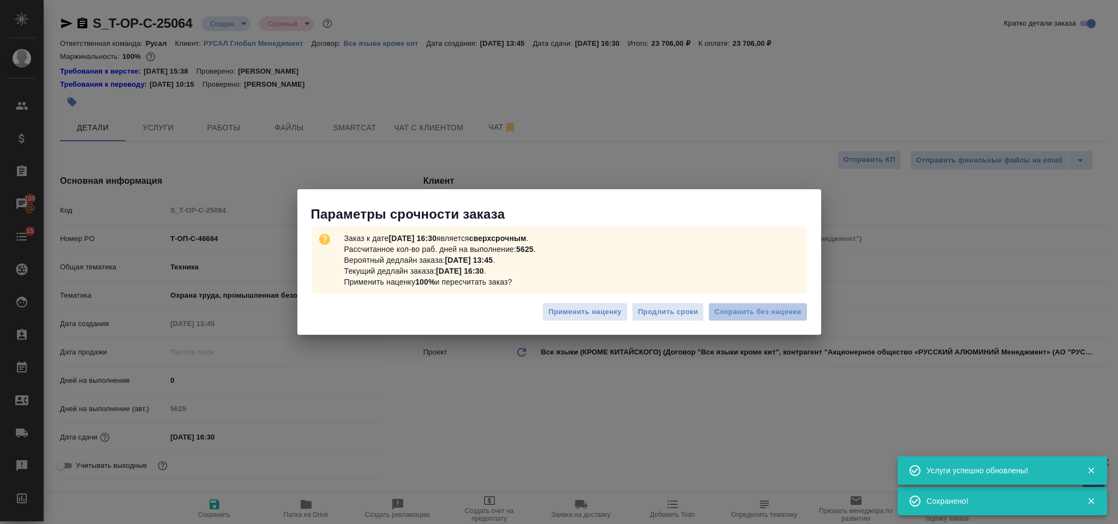
type textarea "x"
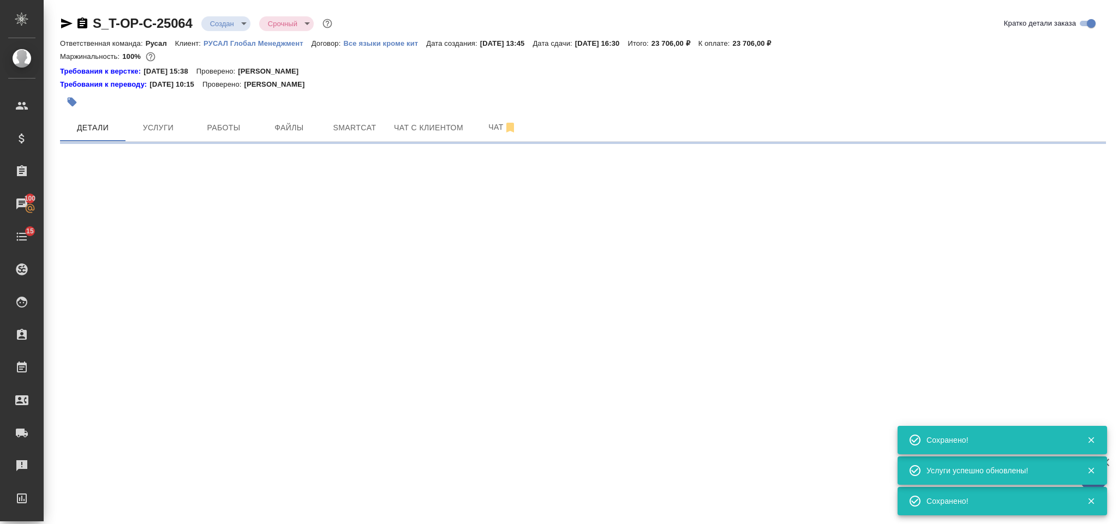
select select "RU"
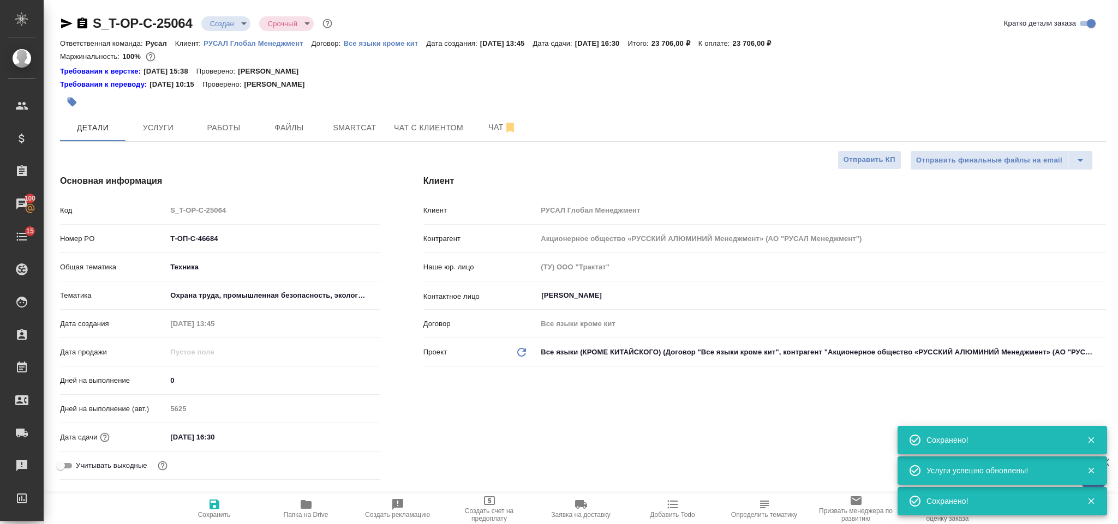
type textarea "x"
